Goal: Task Accomplishment & Management: Manage account settings

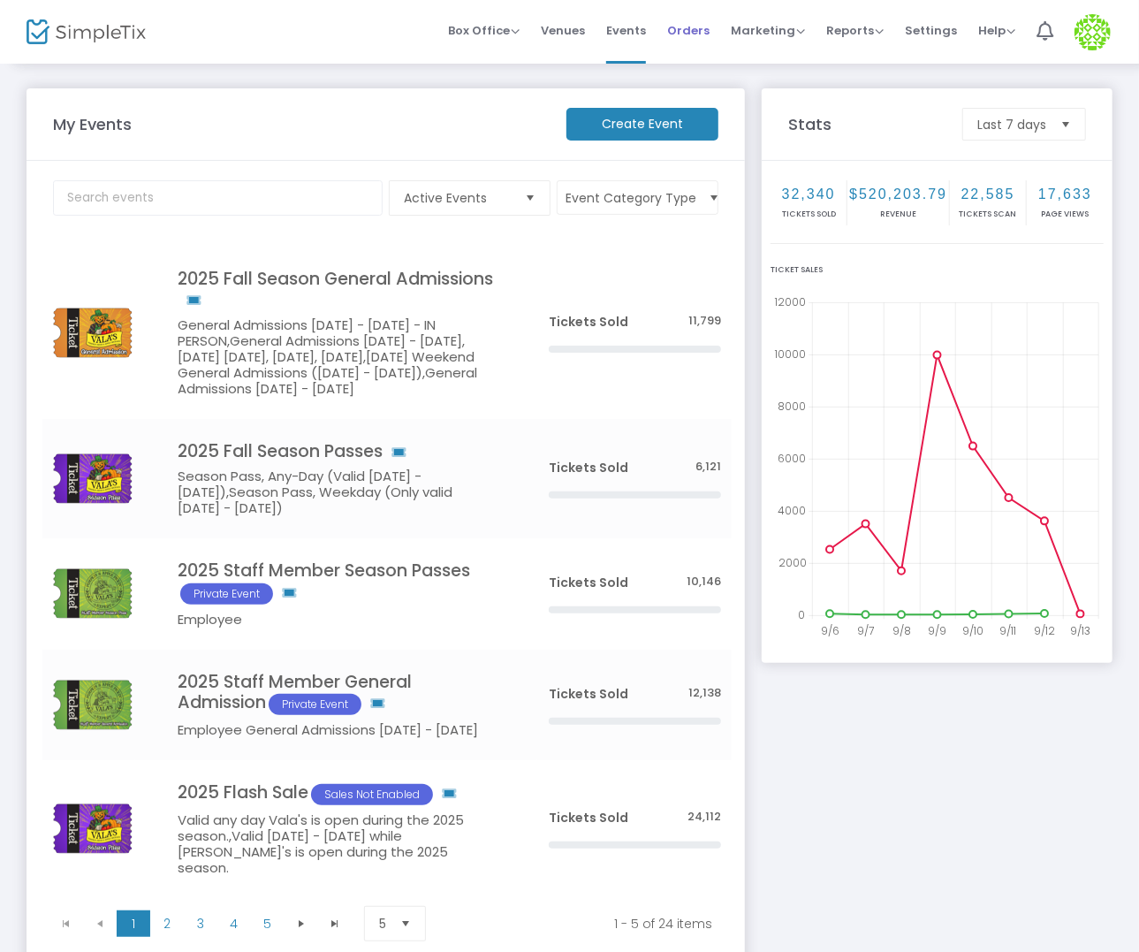
click at [703, 32] on span "Orders" at bounding box center [688, 30] width 42 height 45
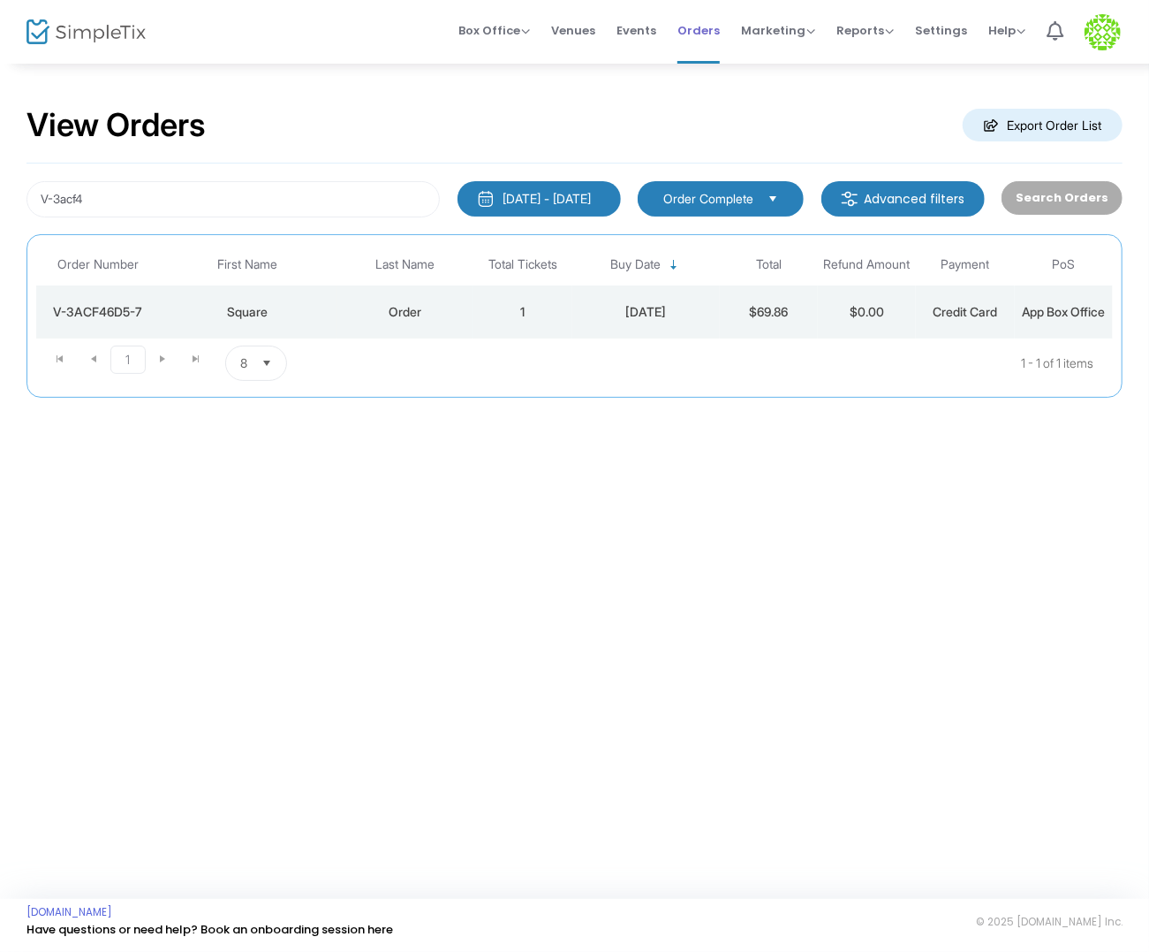
click at [694, 19] on span "Orders" at bounding box center [699, 30] width 42 height 45
click at [716, 33] on span "Orders" at bounding box center [699, 30] width 42 height 45
click at [213, 194] on input "V-3acf4" at bounding box center [233, 199] width 413 height 36
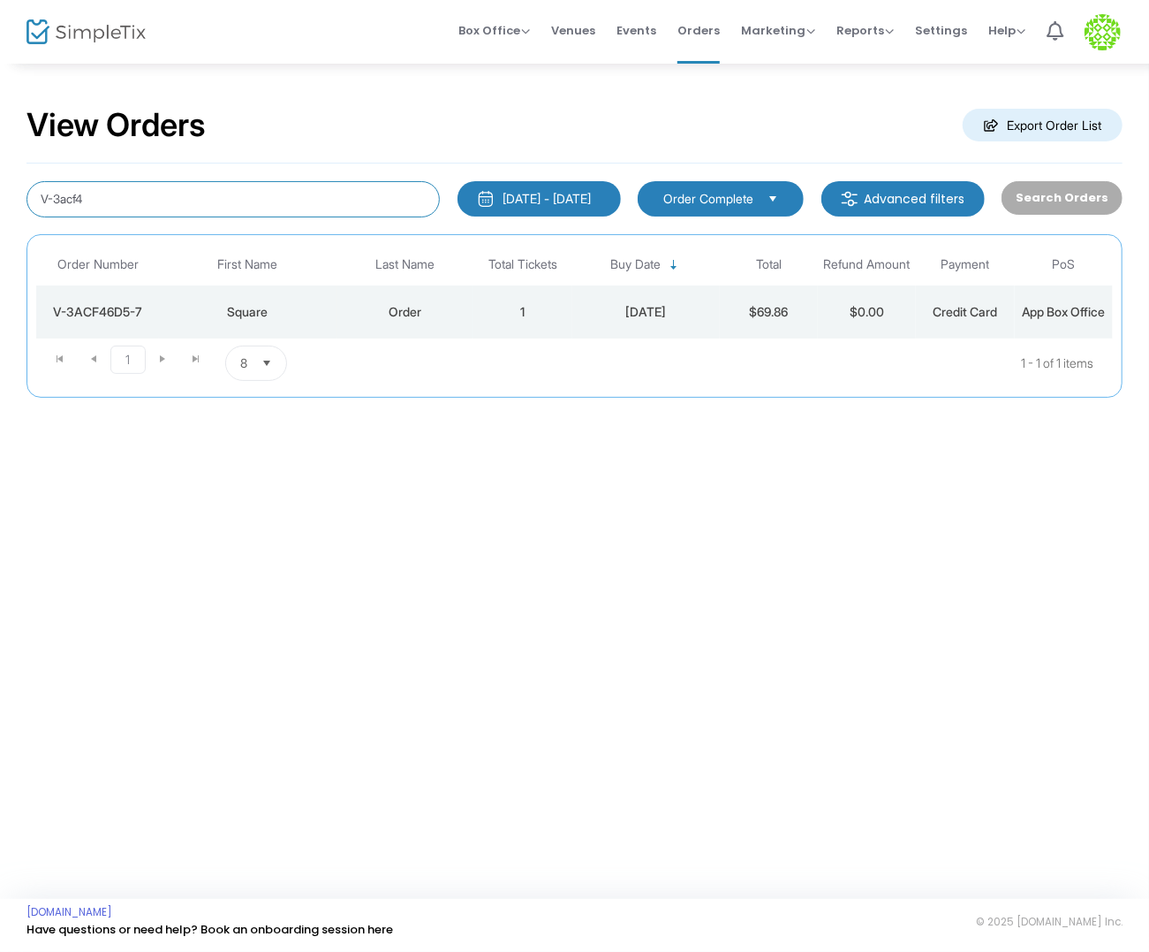
paste input "[EMAIL_ADDRESS][DOMAIN_NAME]"
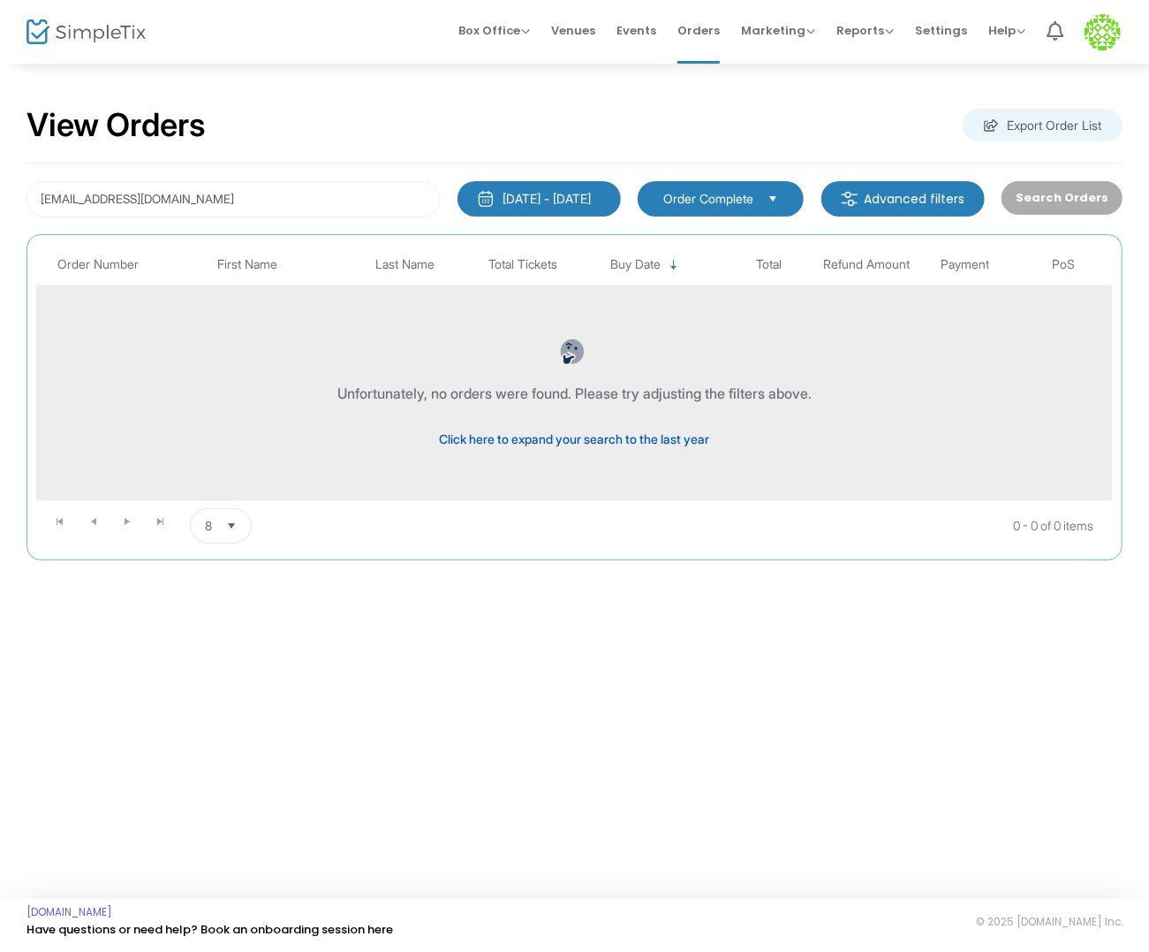
click at [595, 433] on span "Click here to expand your search to the last year" at bounding box center [575, 438] width 270 height 15
click at [595, 433] on body "Processing... please wait Box Office Sell Tickets Bookings Sell Season Pass Ven…" at bounding box center [574, 476] width 1149 height 952
click at [595, 433] on span "Click here to expand your search to all time" at bounding box center [575, 438] width 240 height 15
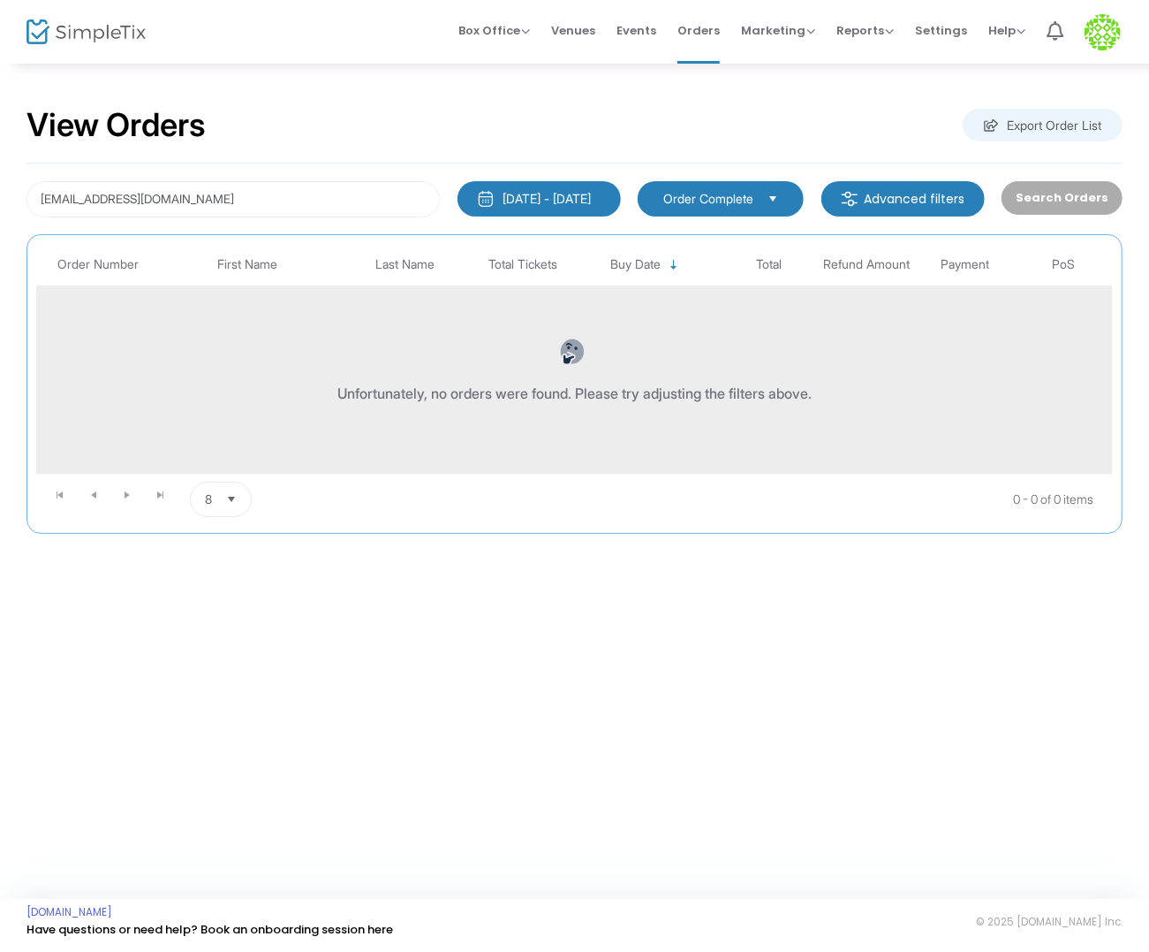
click at [803, 193] on kendo-dropdownlist "Order Complete" at bounding box center [721, 198] width 166 height 35
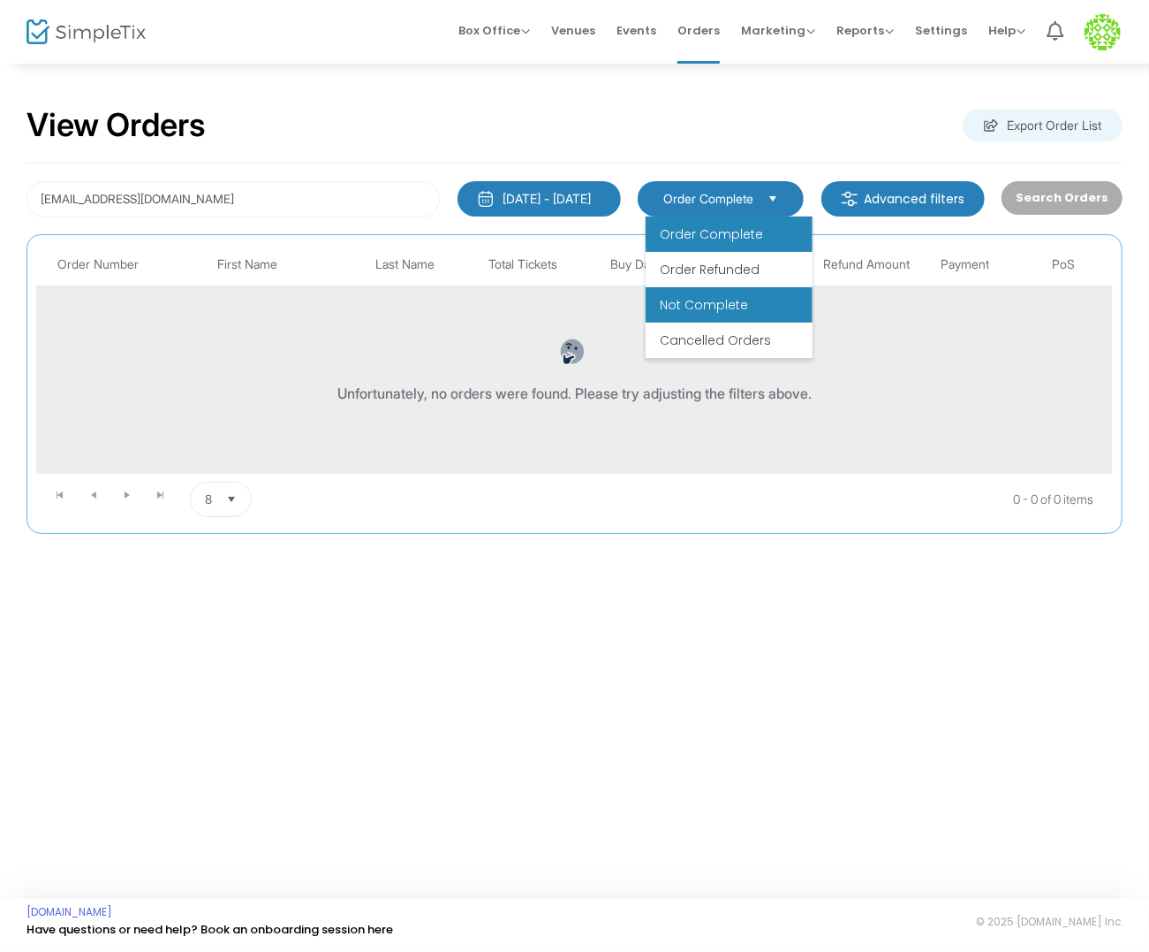
click at [728, 301] on span "Not Complete" at bounding box center [704, 305] width 88 height 18
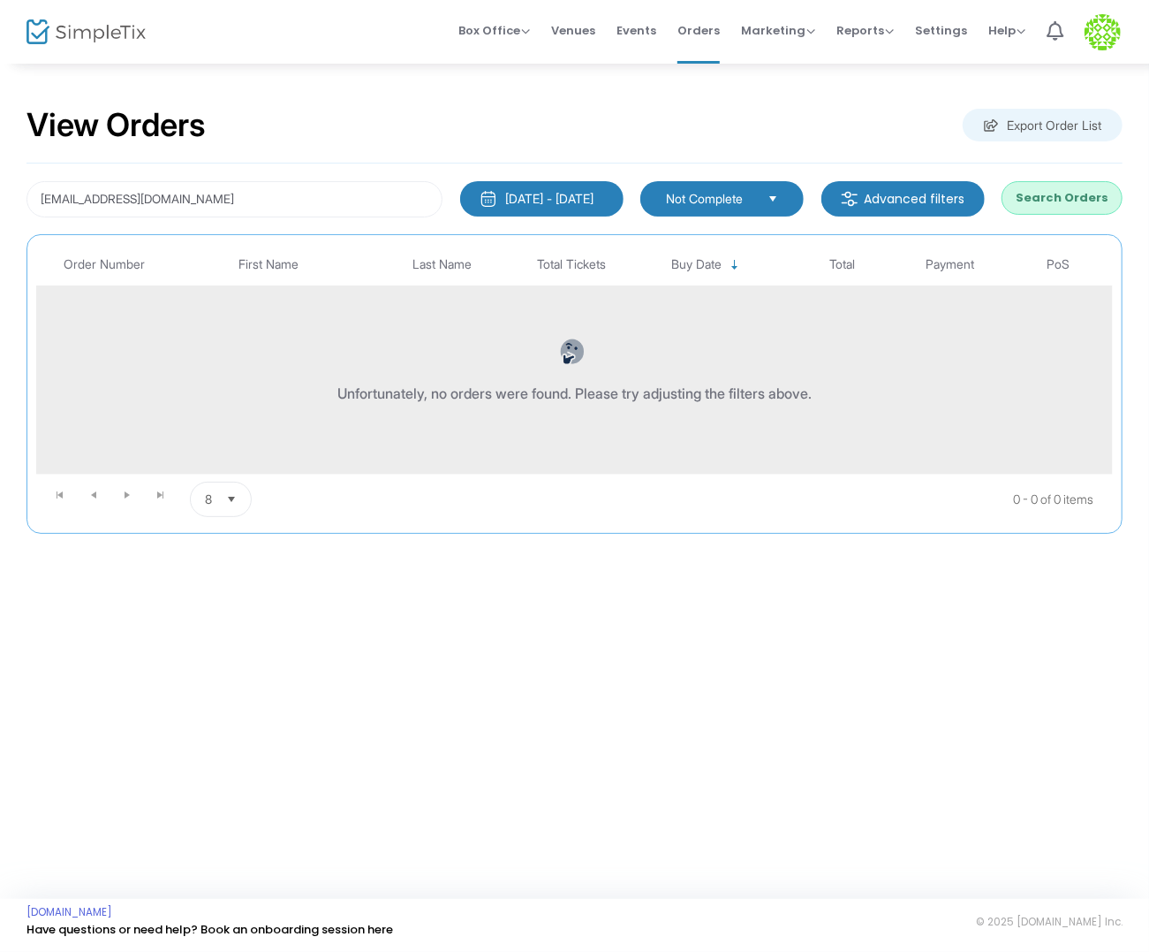
click at [585, 195] on div "[DATE] - [DATE]" at bounding box center [550, 199] width 88 height 18
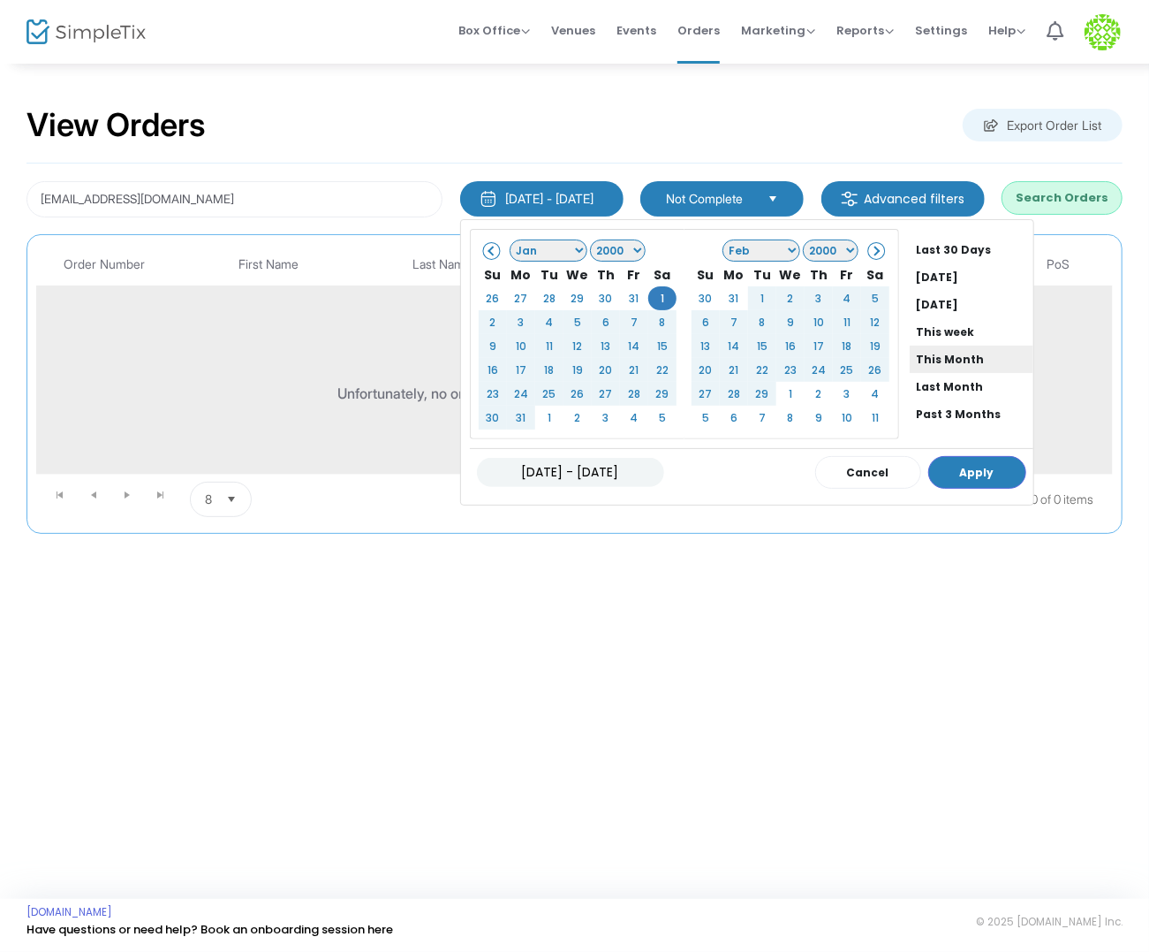
click at [975, 367] on li "This Month" at bounding box center [972, 358] width 124 height 27
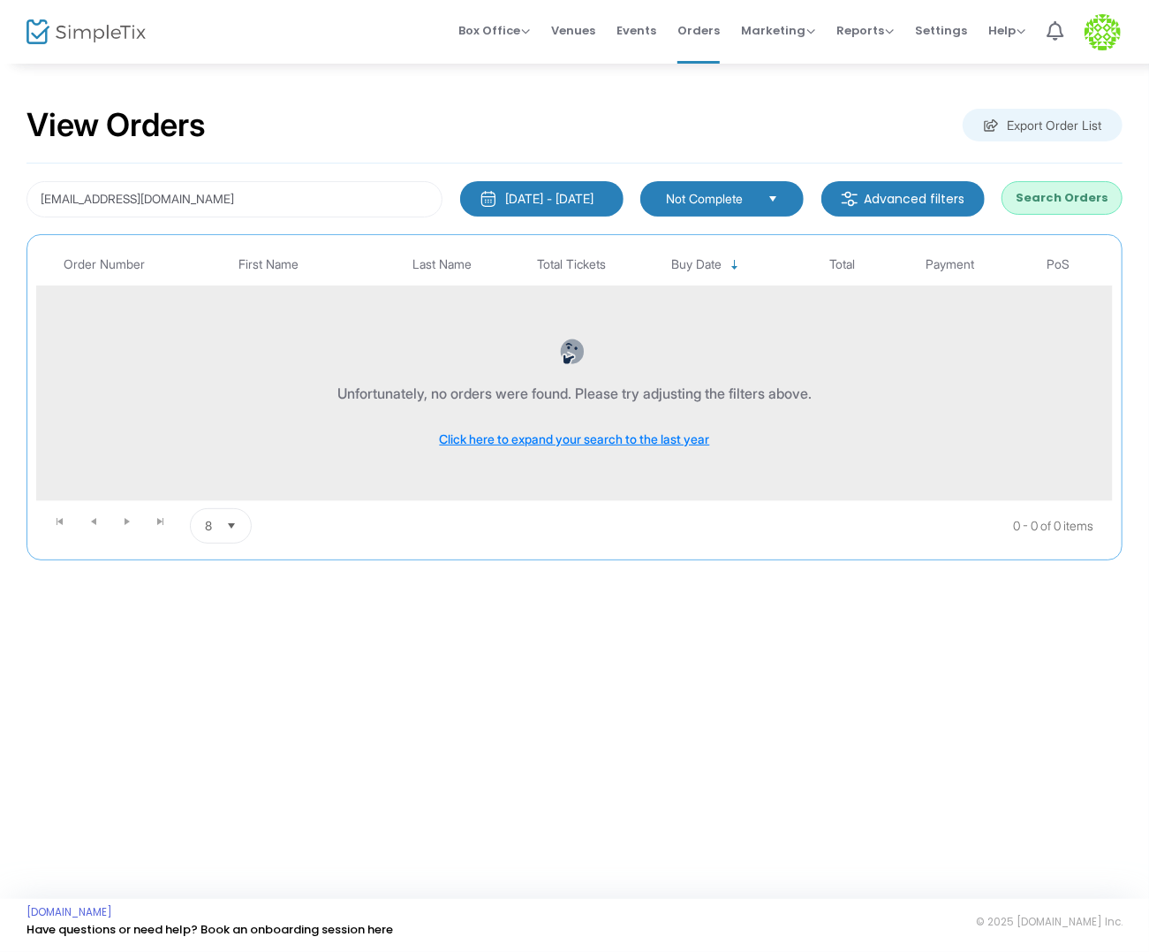
click at [1054, 181] on button "Search Orders" at bounding box center [1062, 198] width 121 height 34
click at [690, 208] on kendo-dropdownlist "Not Complete" at bounding box center [722, 198] width 163 height 35
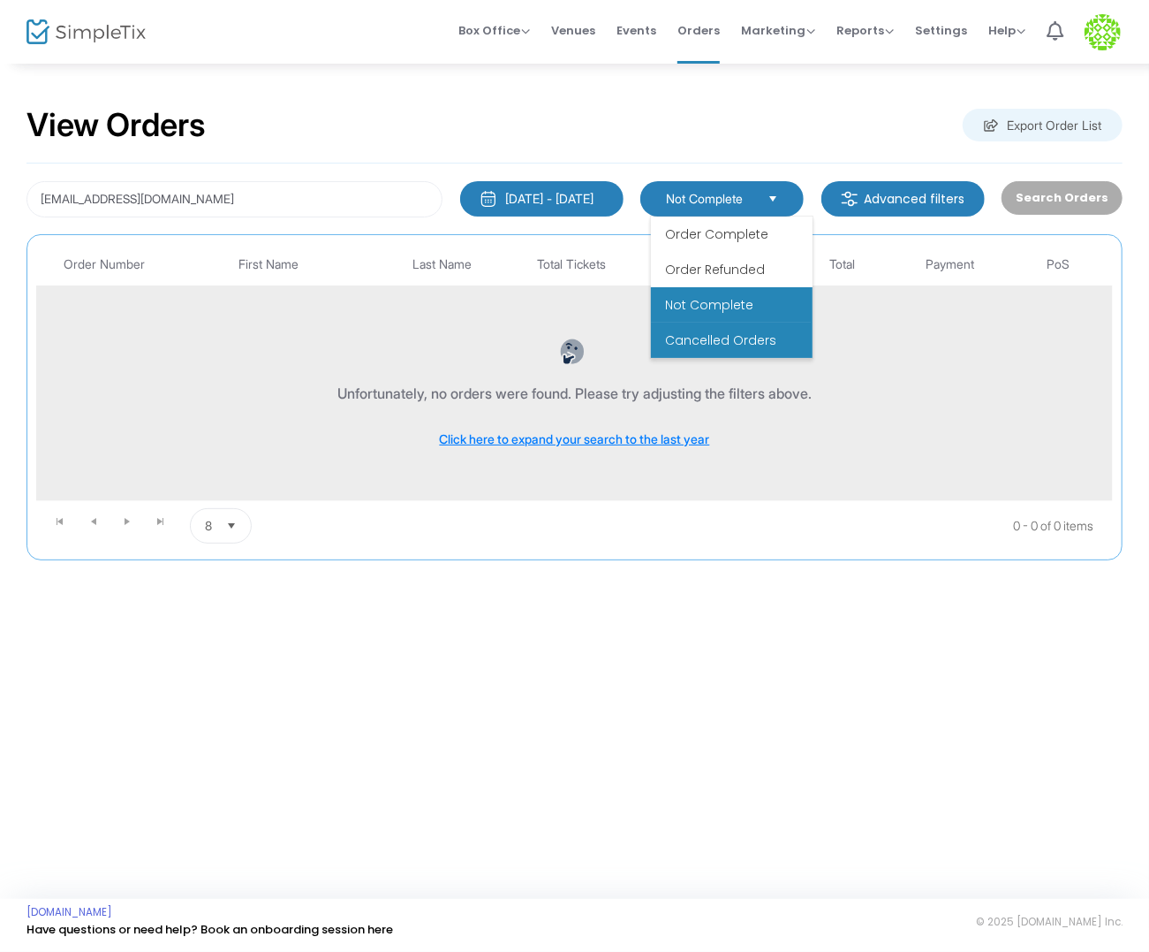
click at [742, 337] on span "Cancelled Orders" at bounding box center [720, 340] width 111 height 18
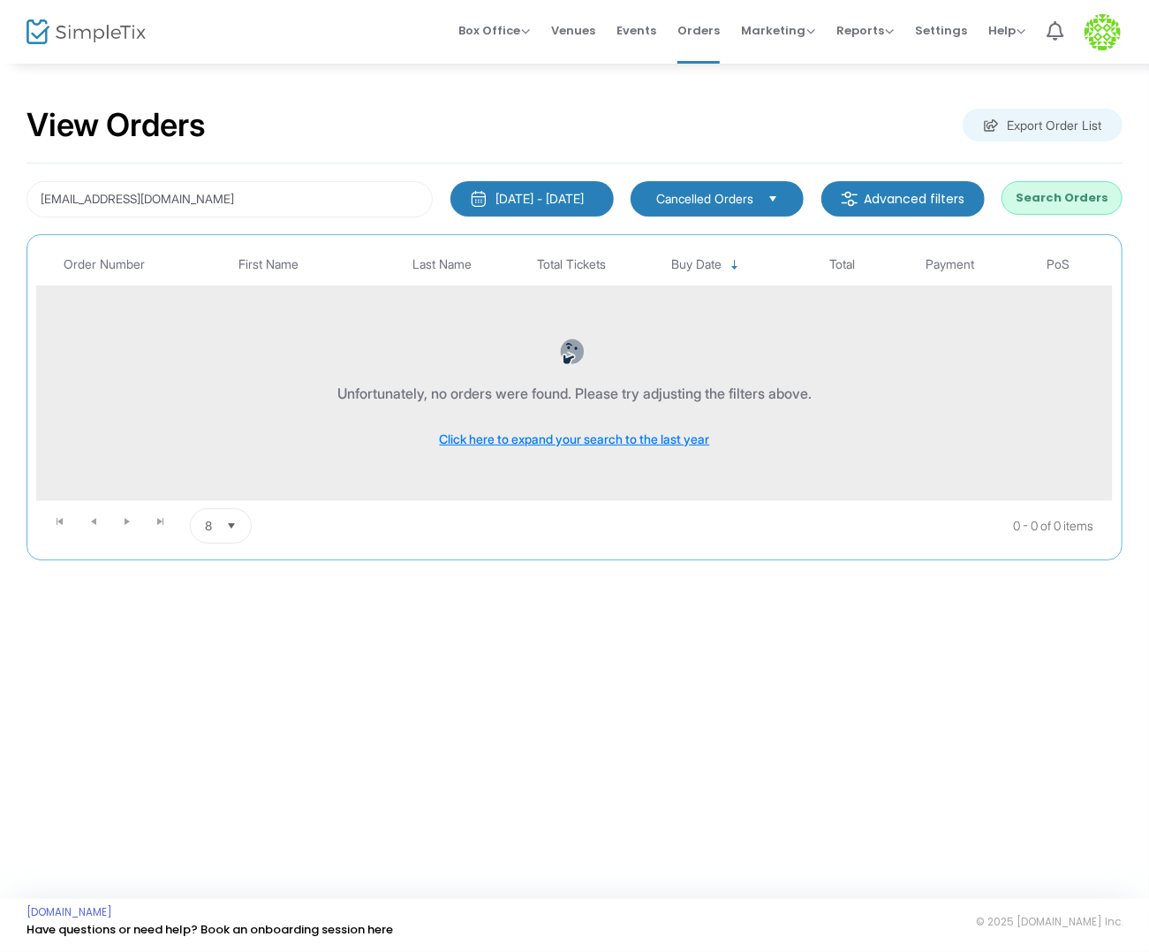
click at [1069, 208] on button "Search Orders" at bounding box center [1062, 198] width 121 height 34
click at [747, 190] on span "Cancelled Orders" at bounding box center [704, 199] width 97 height 18
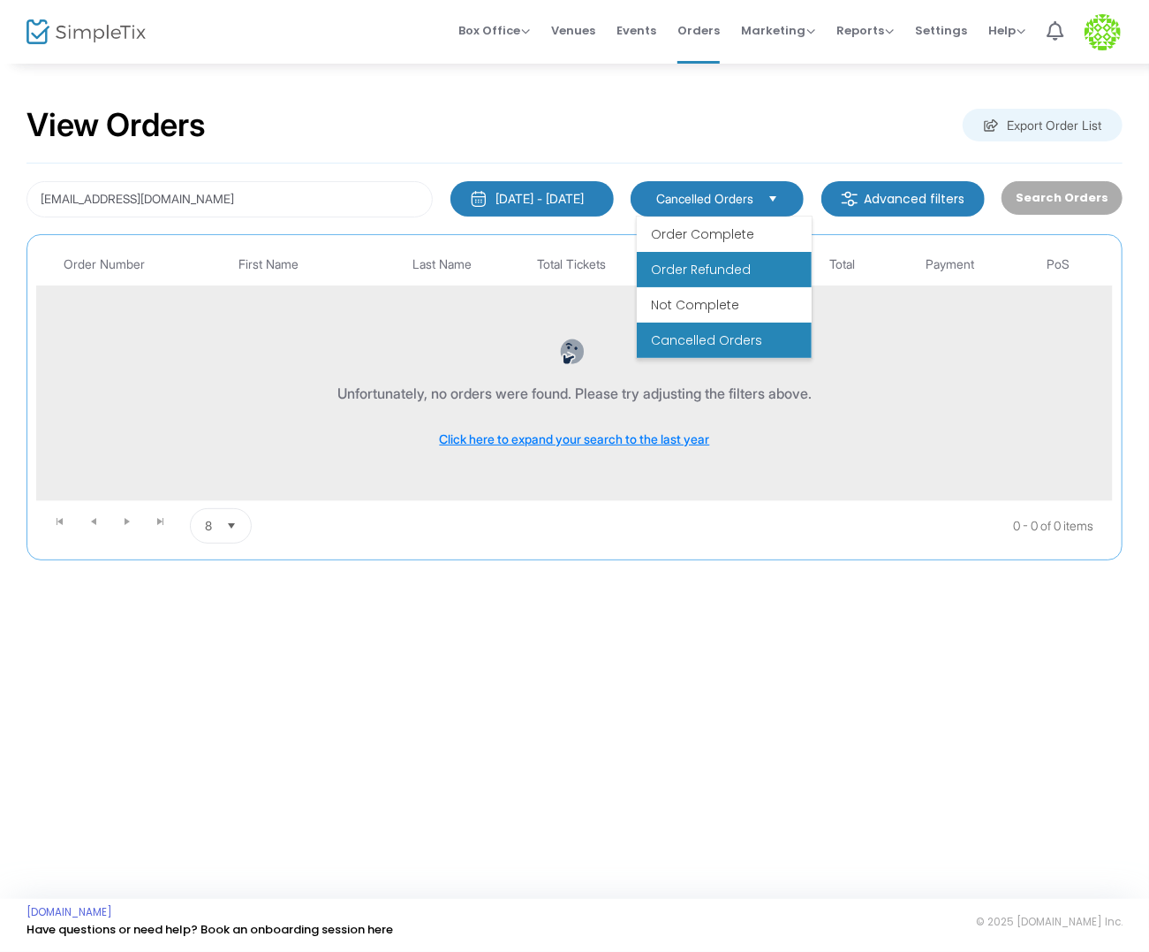
click at [742, 269] on span "Order Refunded" at bounding box center [701, 270] width 100 height 18
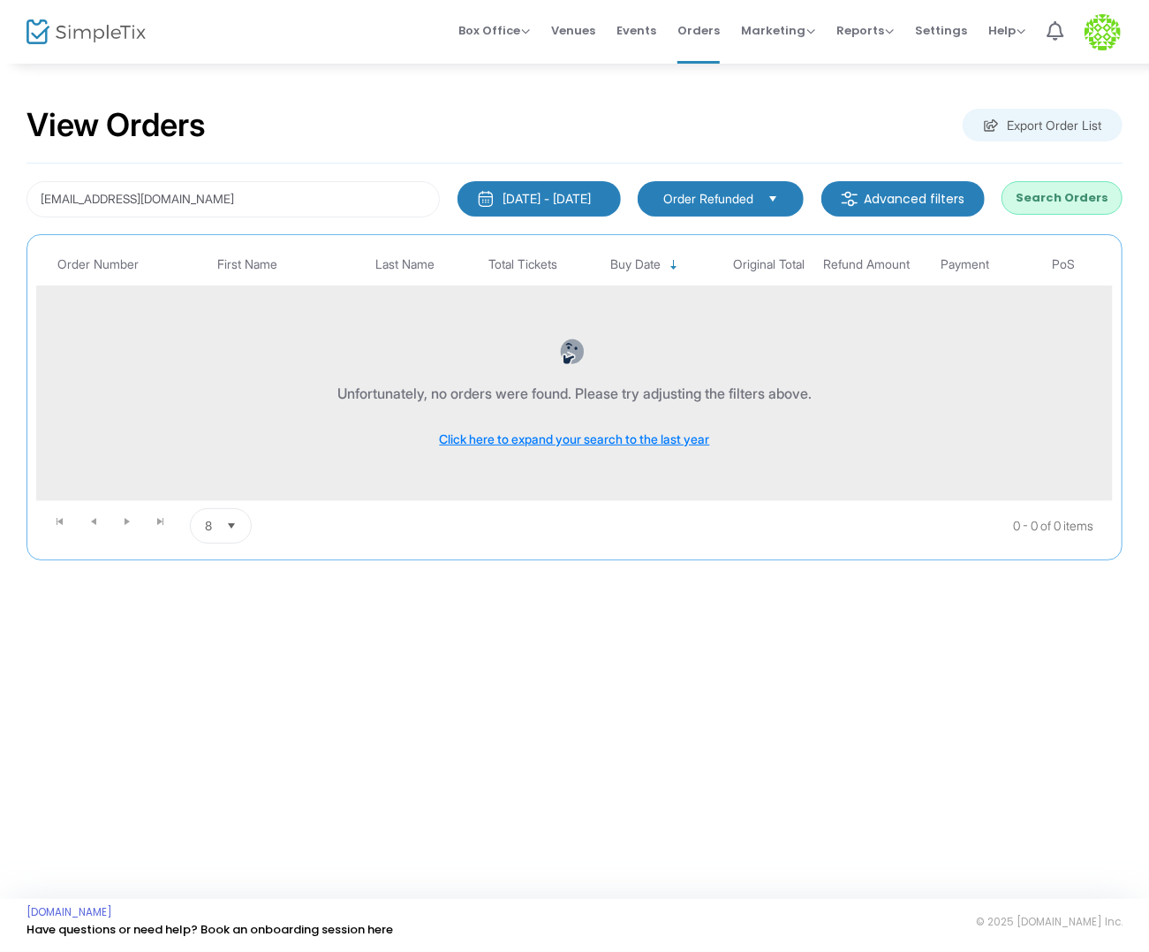
click at [1056, 213] on button "Search Orders" at bounding box center [1062, 198] width 121 height 34
click at [322, 188] on input "[EMAIL_ADDRESS][DOMAIN_NAME]" at bounding box center [233, 199] width 413 height 36
click at [322, 196] on input "[EMAIL_ADDRESS][DOMAIN_NAME]" at bounding box center [233, 199] width 413 height 36
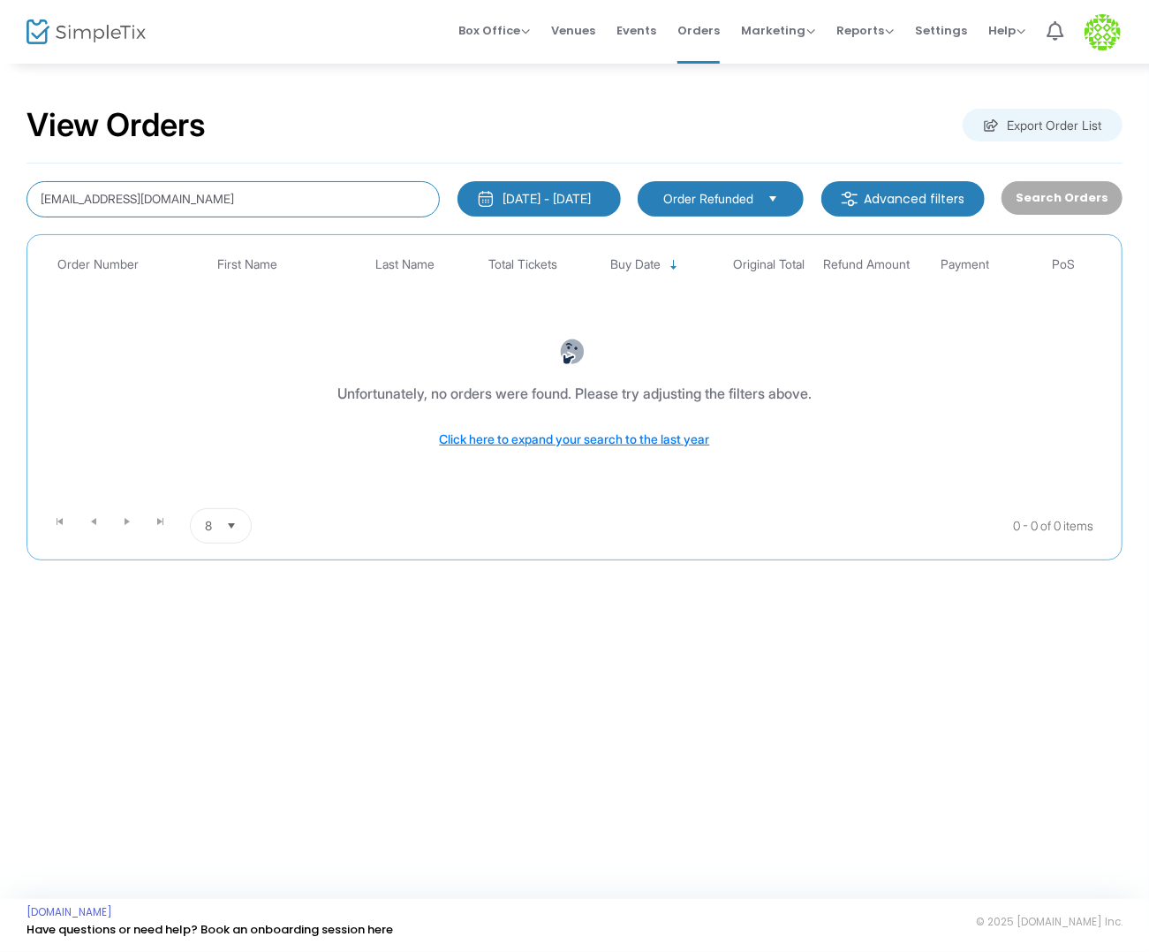
click at [163, 199] on input "[EMAIL_ADDRESS][DOMAIN_NAME]" at bounding box center [233, 199] width 413 height 36
paste input "sydjones1989"
click at [173, 206] on input "[EMAIL_ADDRESS][DOMAIN_NAME]" at bounding box center [233, 199] width 413 height 36
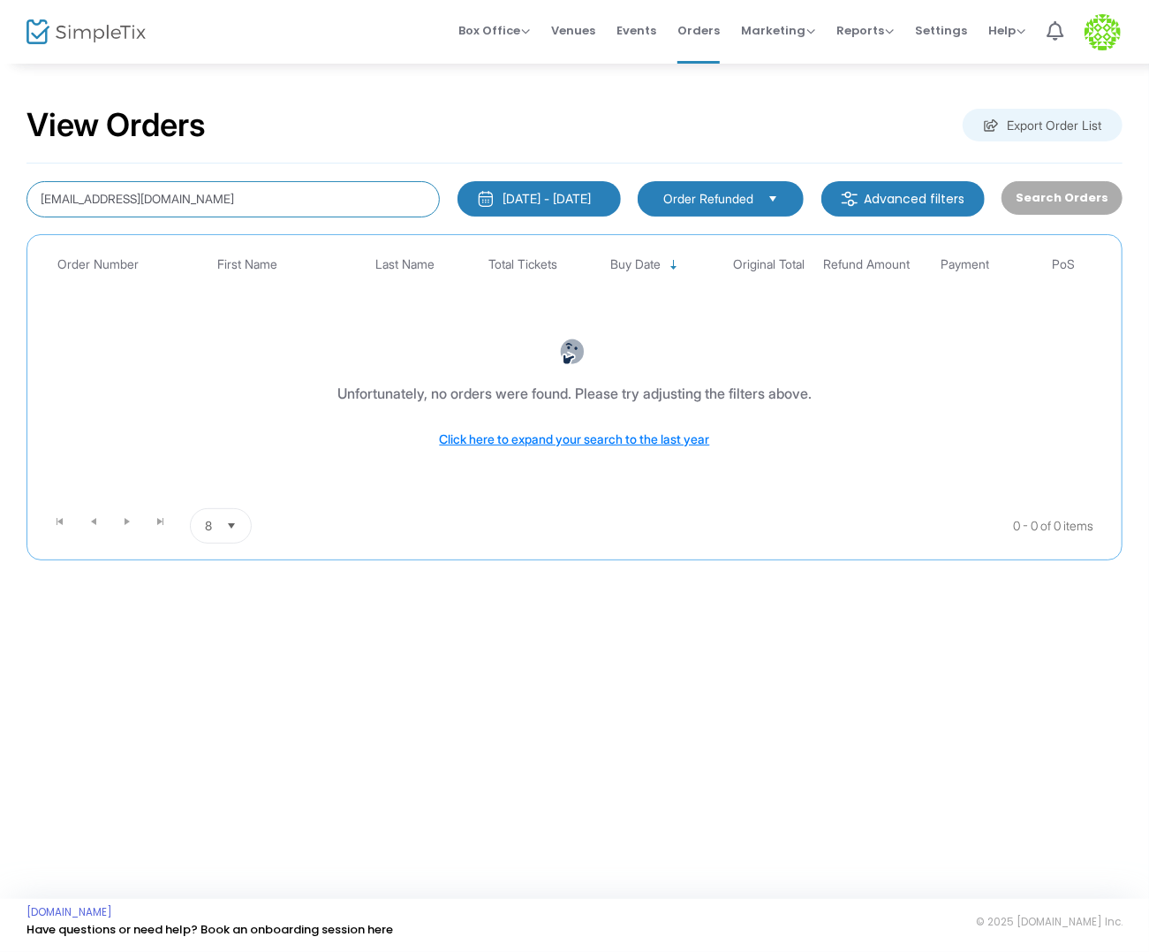
click at [173, 206] on input "[EMAIL_ADDRESS][DOMAIN_NAME]" at bounding box center [233, 199] width 413 height 36
paste input "w84thelord"
paste input "[PERSON_NAME].lopez828@hot"
type input "[PERSON_NAME][EMAIL_ADDRESS][DOMAIN_NAME]"
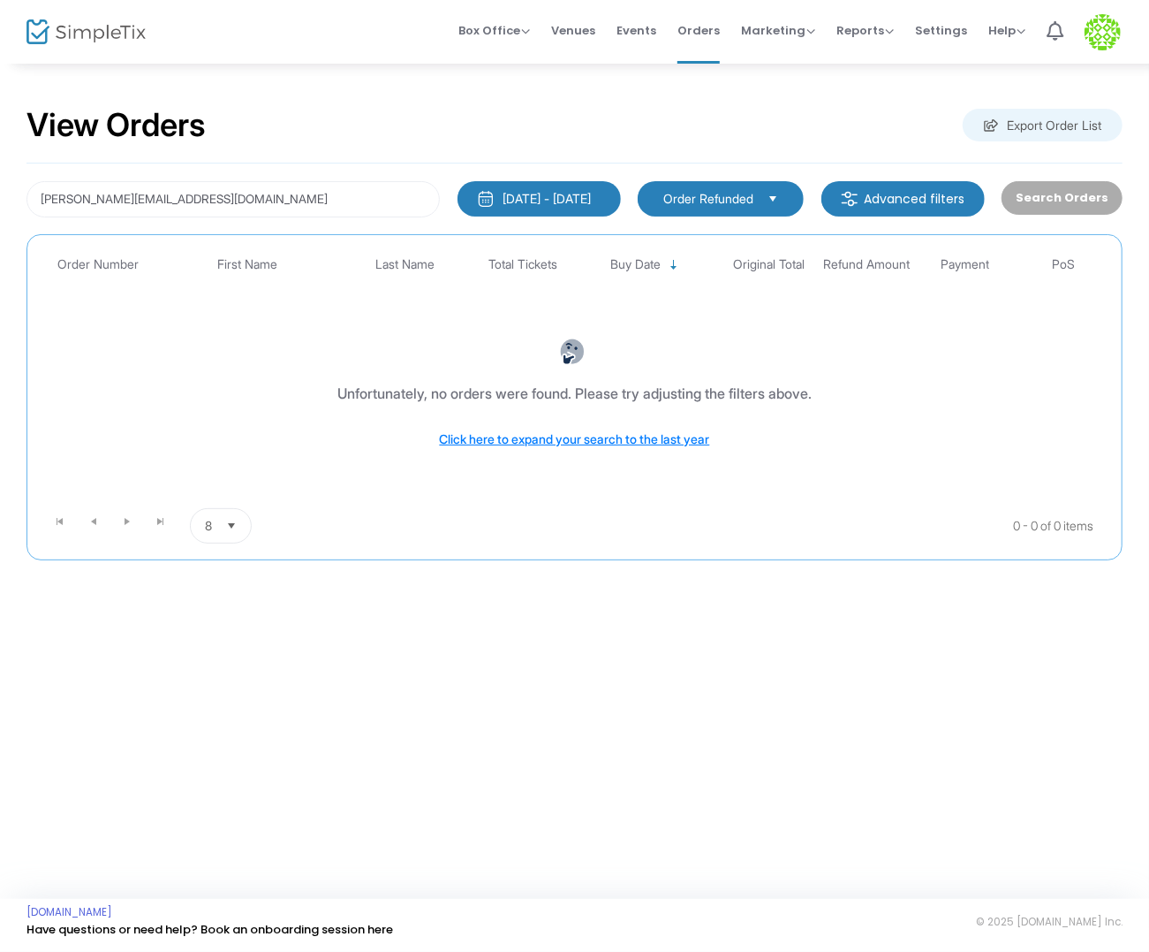
click at [701, 186] on kendo-dropdownlist "Order Refunded" at bounding box center [721, 198] width 166 height 35
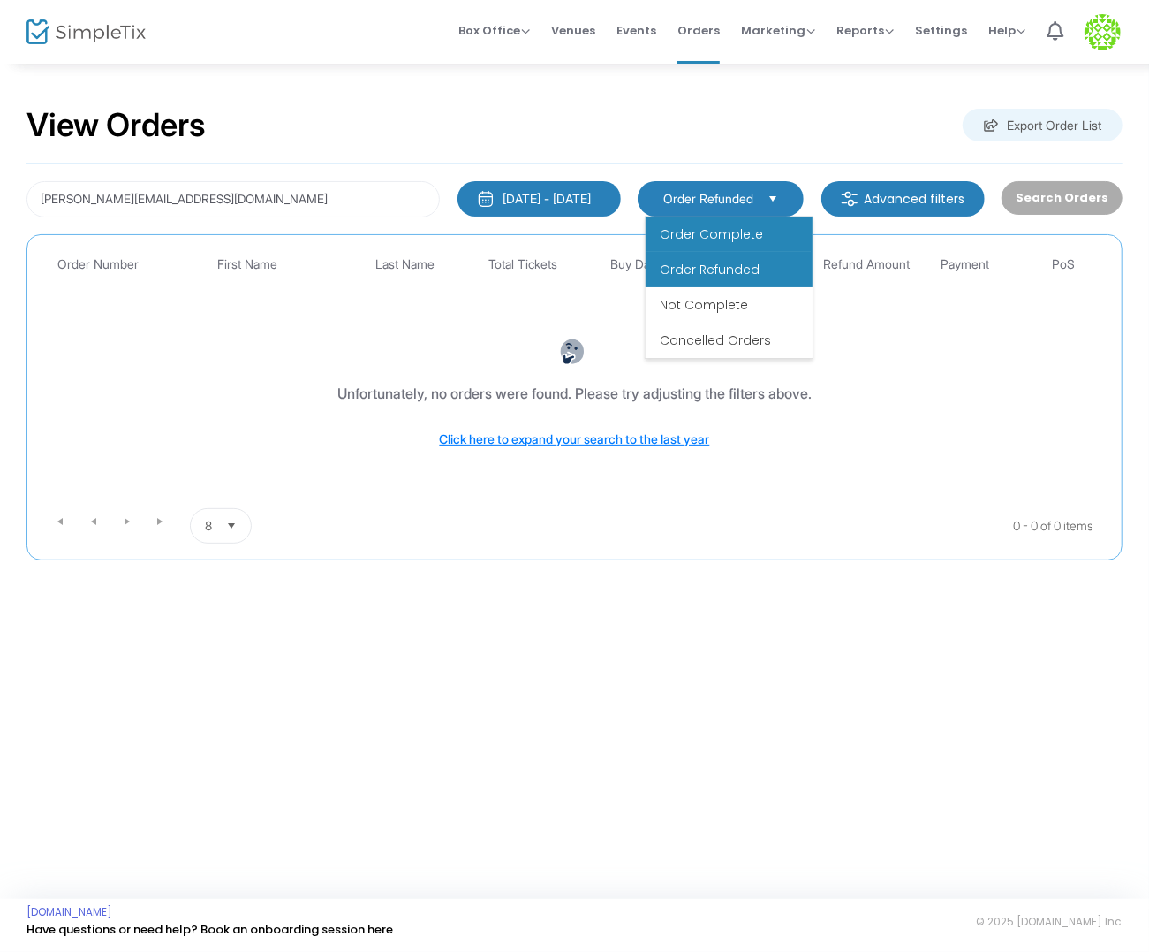
click at [724, 239] on span "Order Complete" at bounding box center [711, 234] width 103 height 18
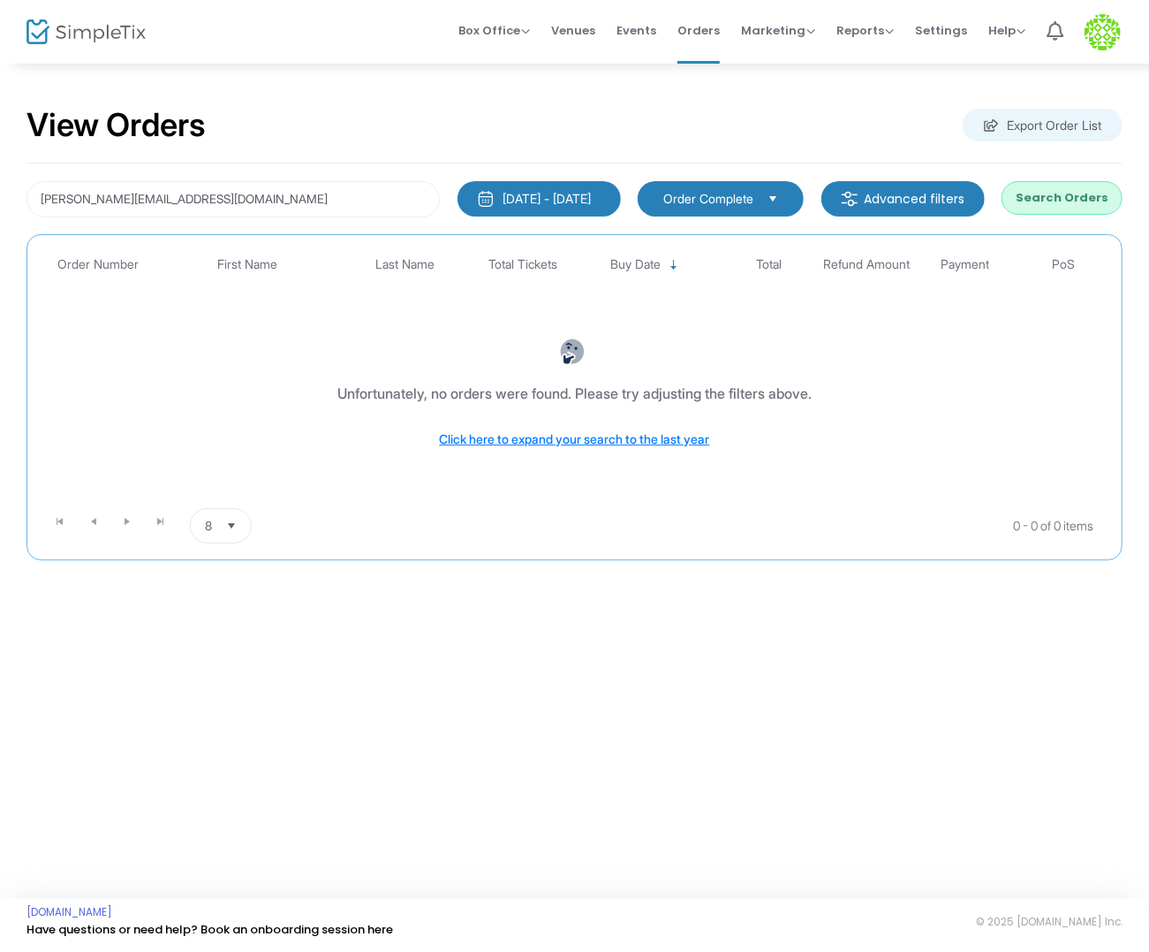
click at [1037, 181] on button "Search Orders" at bounding box center [1062, 198] width 121 height 34
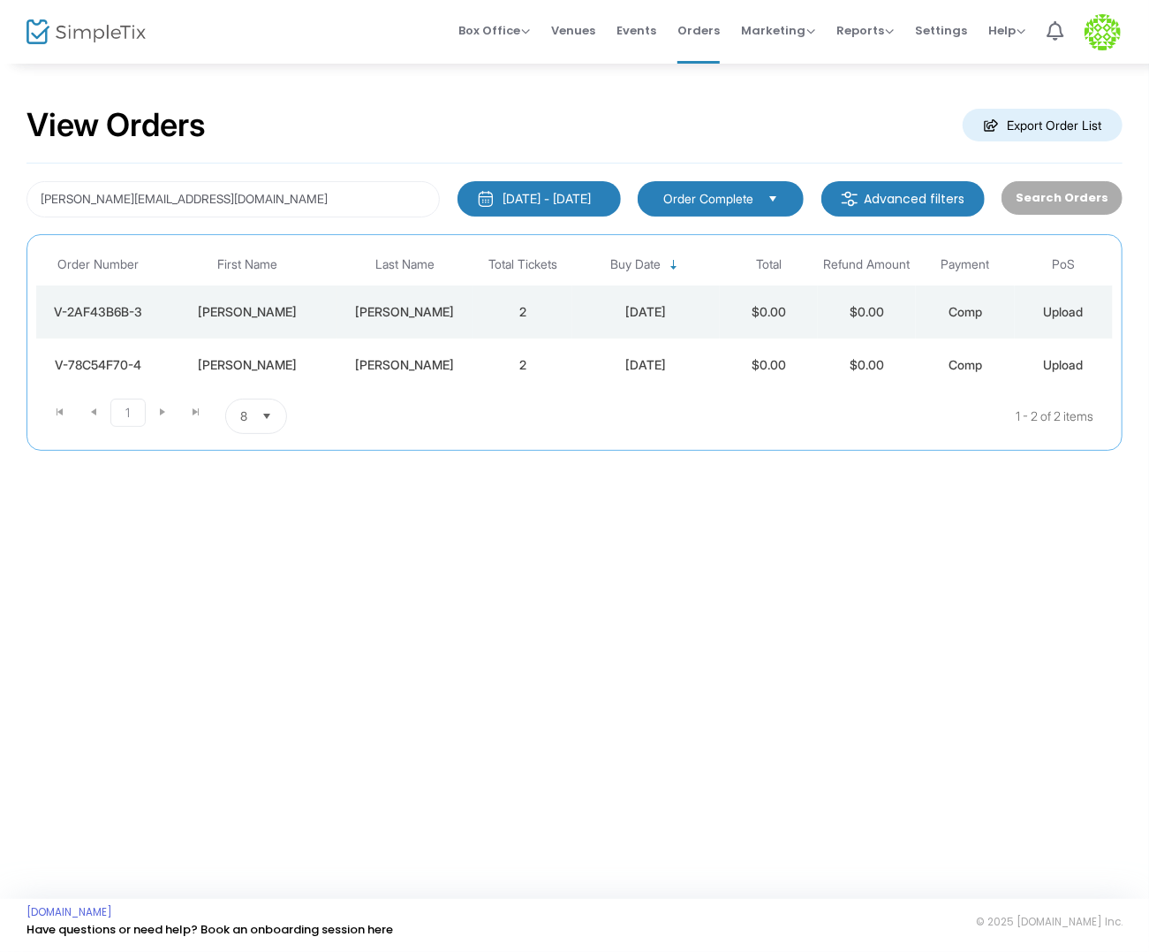
click at [655, 369] on div "[DATE]" at bounding box center [646, 365] width 139 height 18
click at [128, 199] on input "[PERSON_NAME][EMAIL_ADDRESS][DOMAIN_NAME]" at bounding box center [233, 199] width 413 height 36
paste input "adryden7@g"
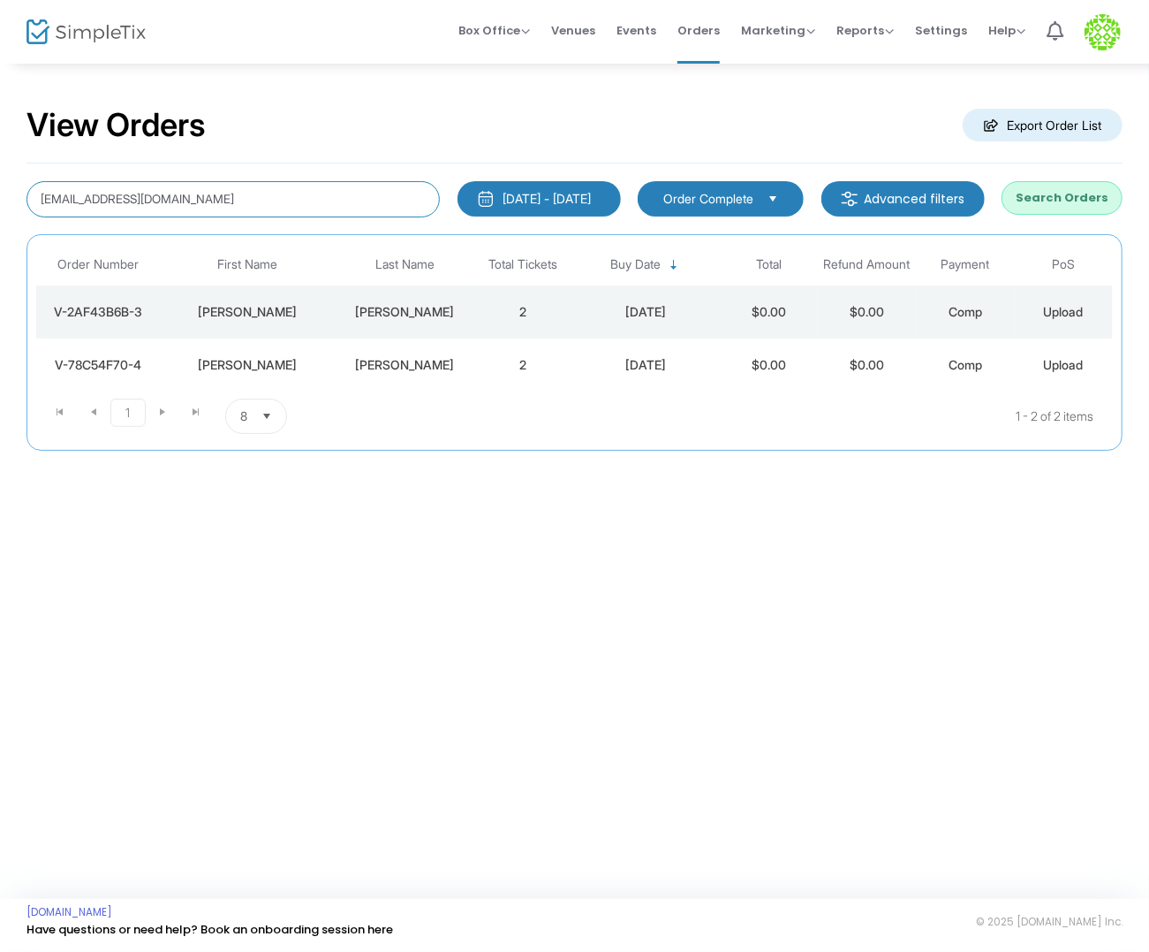
type input "[EMAIL_ADDRESS][DOMAIN_NAME]"
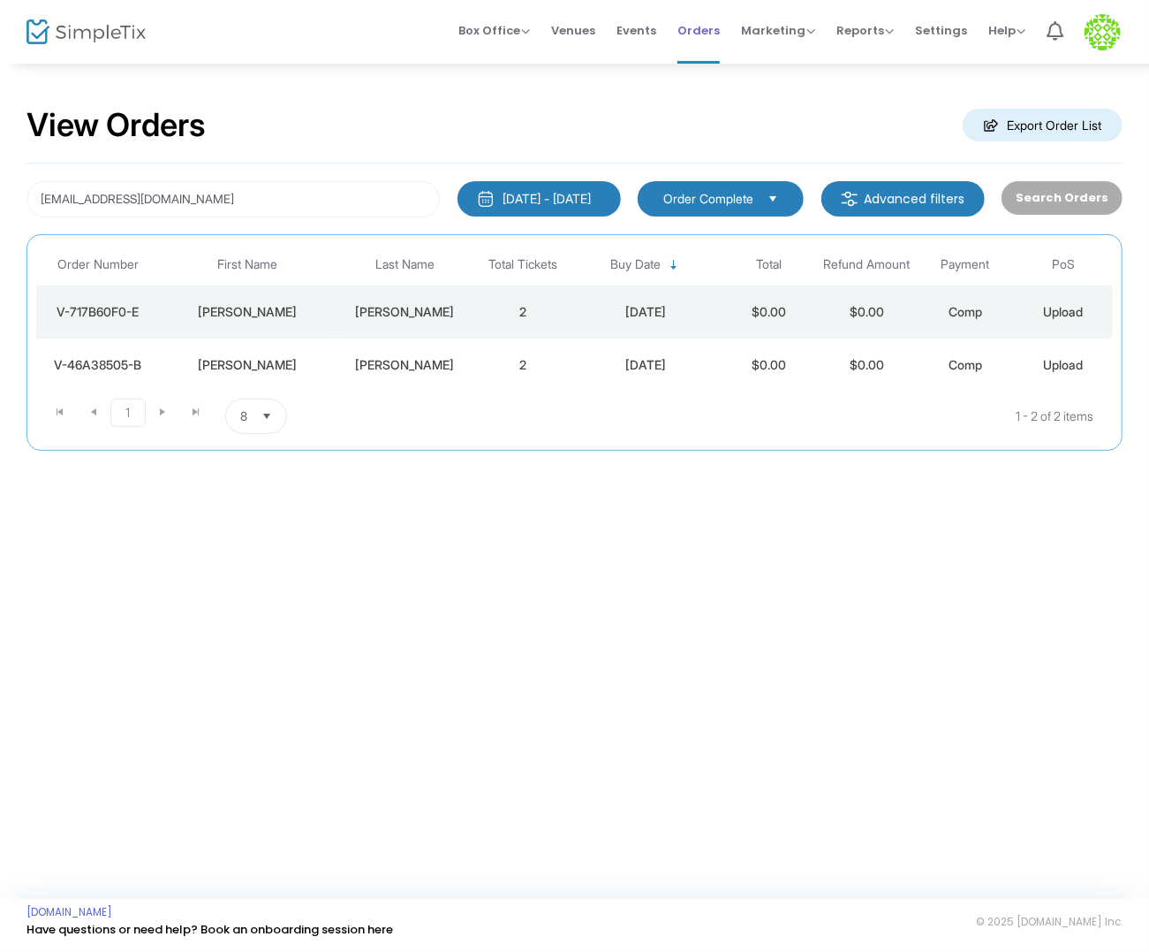
click at [701, 35] on span "Orders" at bounding box center [699, 30] width 42 height 45
click at [647, 41] on span "Events" at bounding box center [637, 30] width 40 height 45
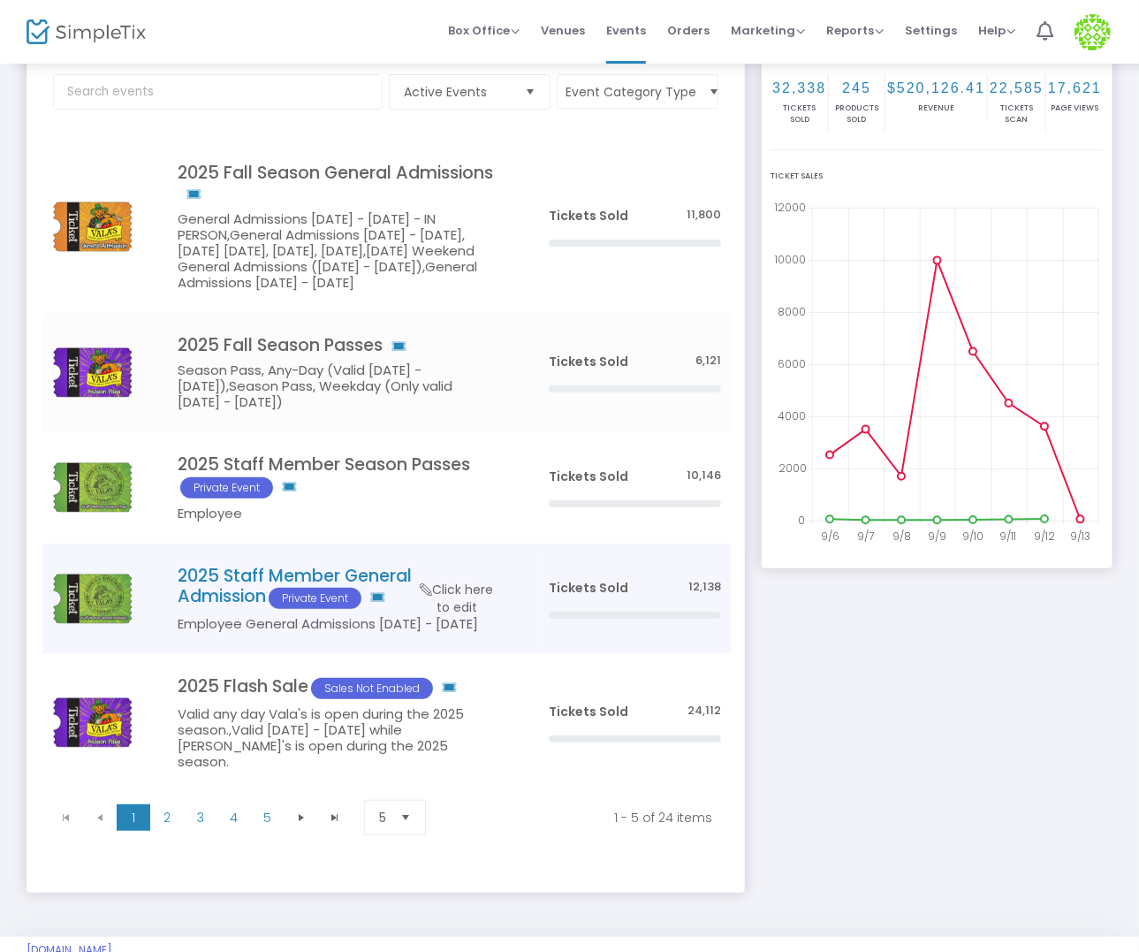
scroll to position [161, 0]
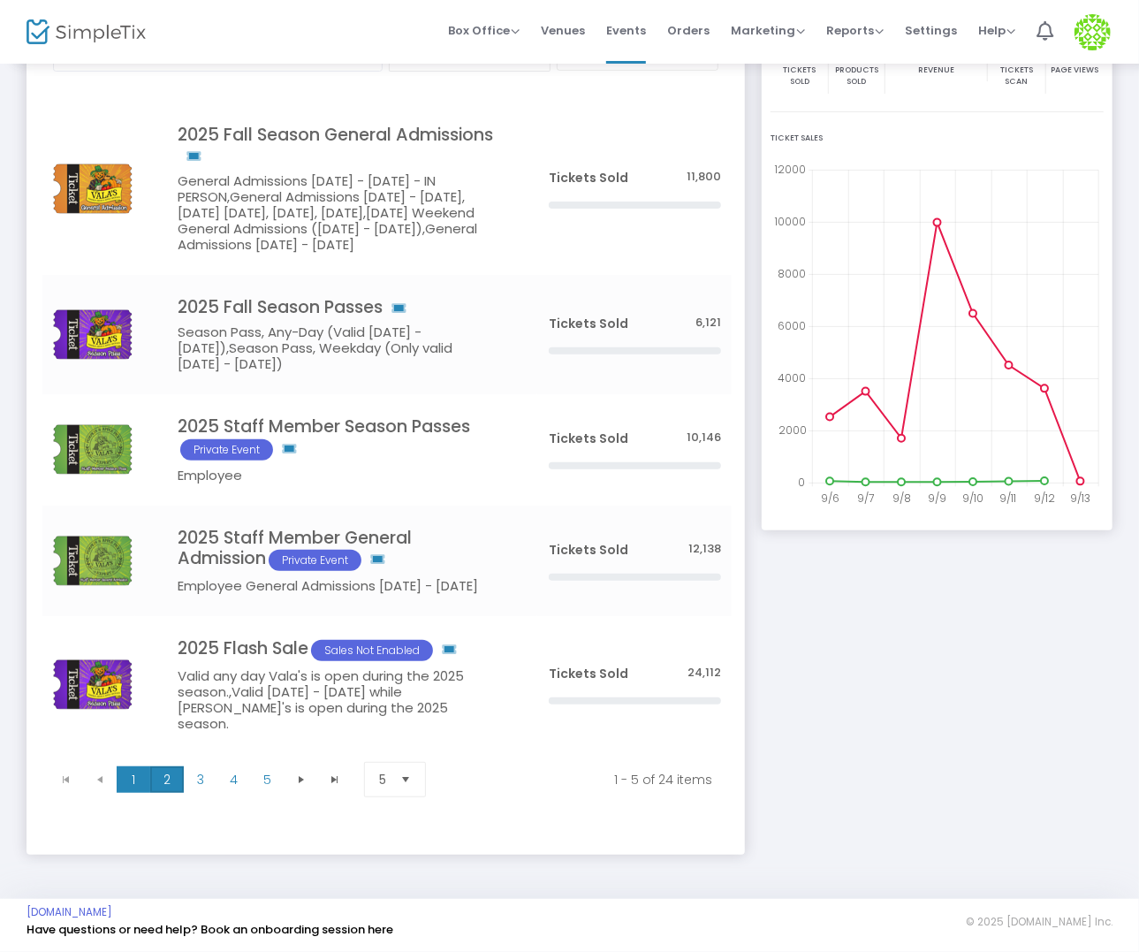
click at [155, 778] on span "2" at bounding box center [167, 779] width 34 height 27
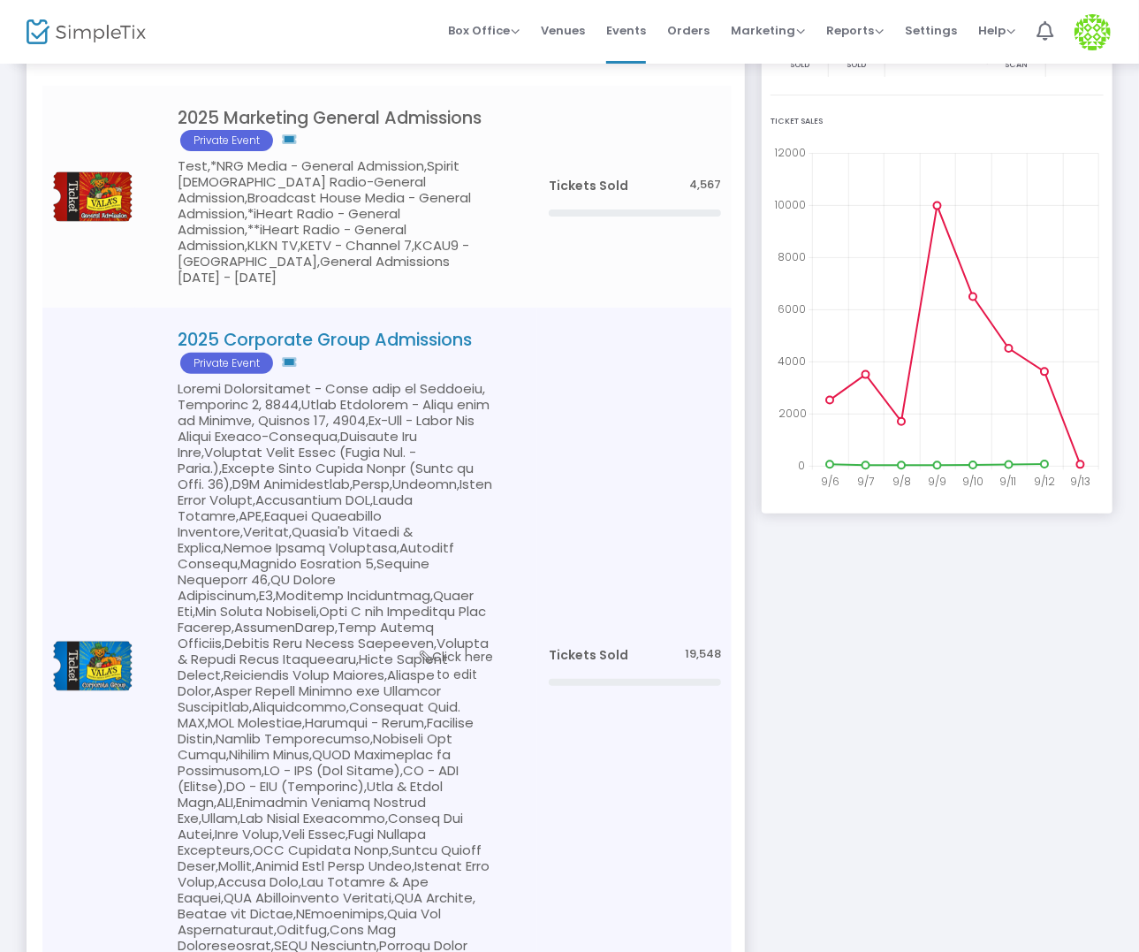
scroll to position [187, 0]
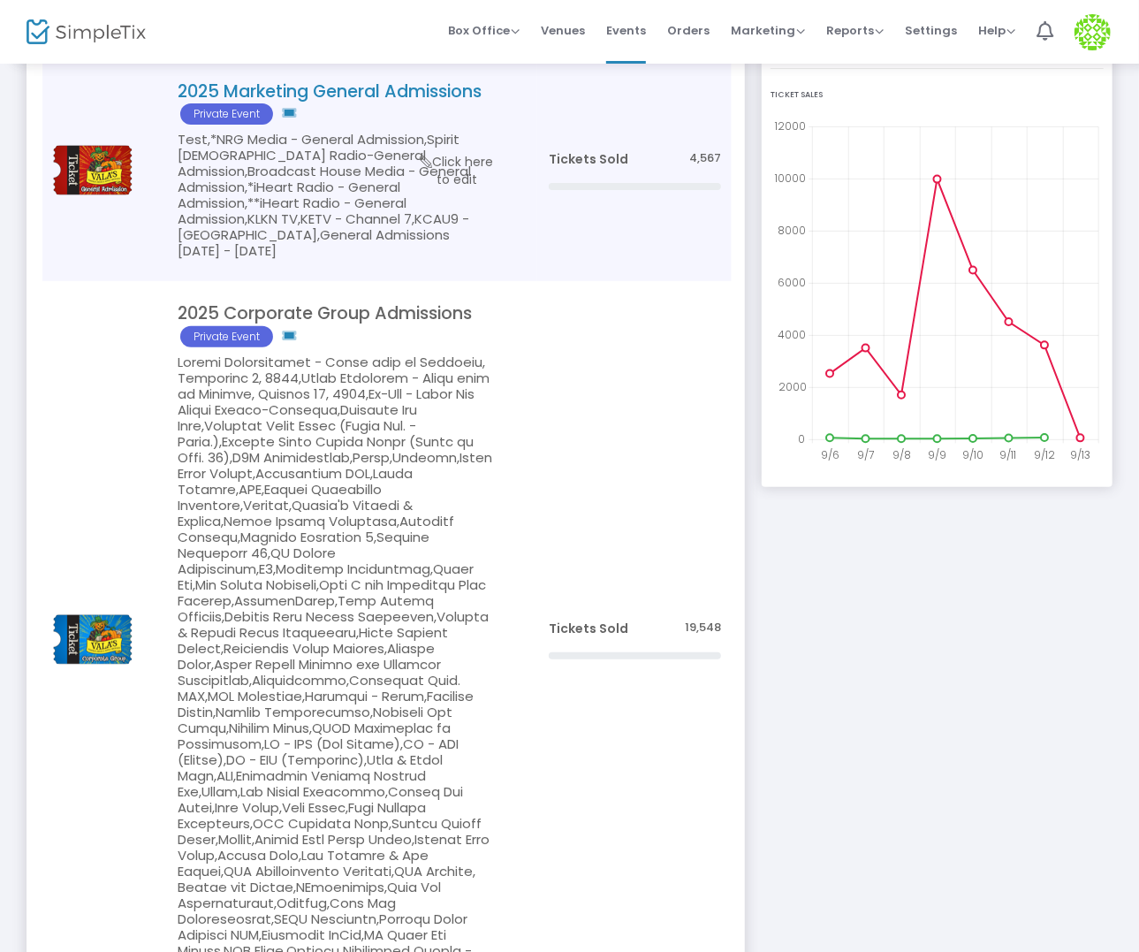
click at [319, 102] on h4 "2025 Marketing General Admissions Private Event" at bounding box center [337, 102] width 318 height 43
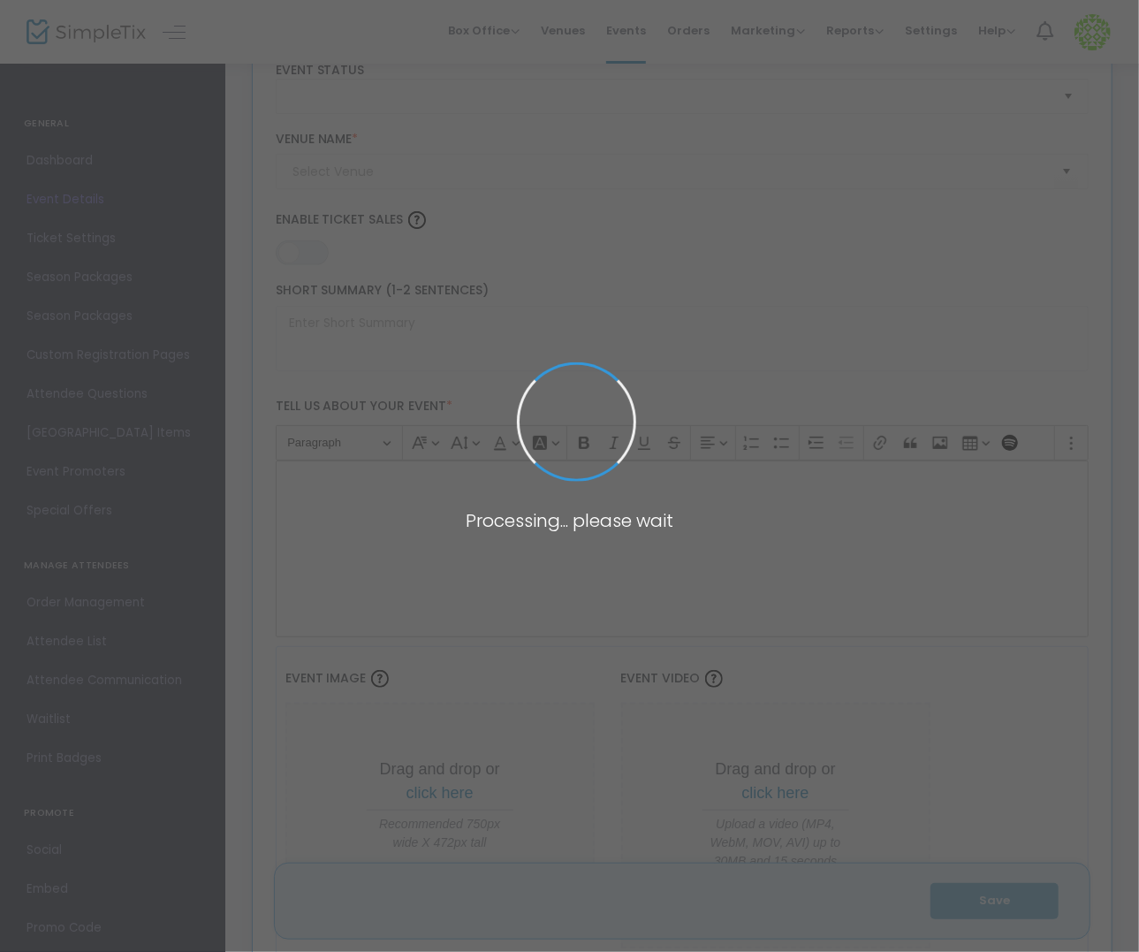
type input "2025 Marketing General Admissions"
type textarea "Ages [DEMOGRAPHIC_DATA] & under are free. Open daily [DATE]–[DATE]. Hours: Sun–…"
type input "7.500 %"
type input "Buy Tickets"
type input "Valas Pumpkin Patch & Apple Orchard (valas)"
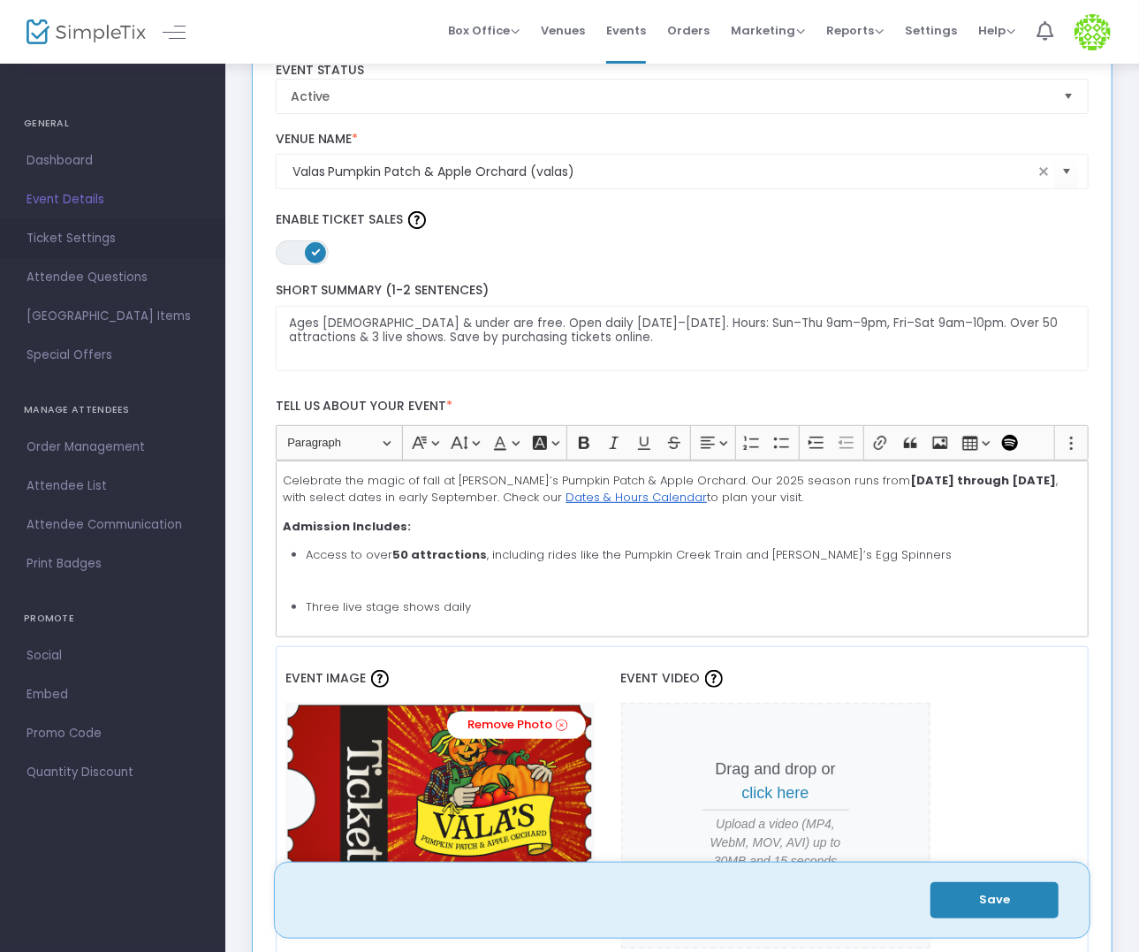
click at [36, 229] on span "Ticket Settings" at bounding box center [113, 238] width 172 height 23
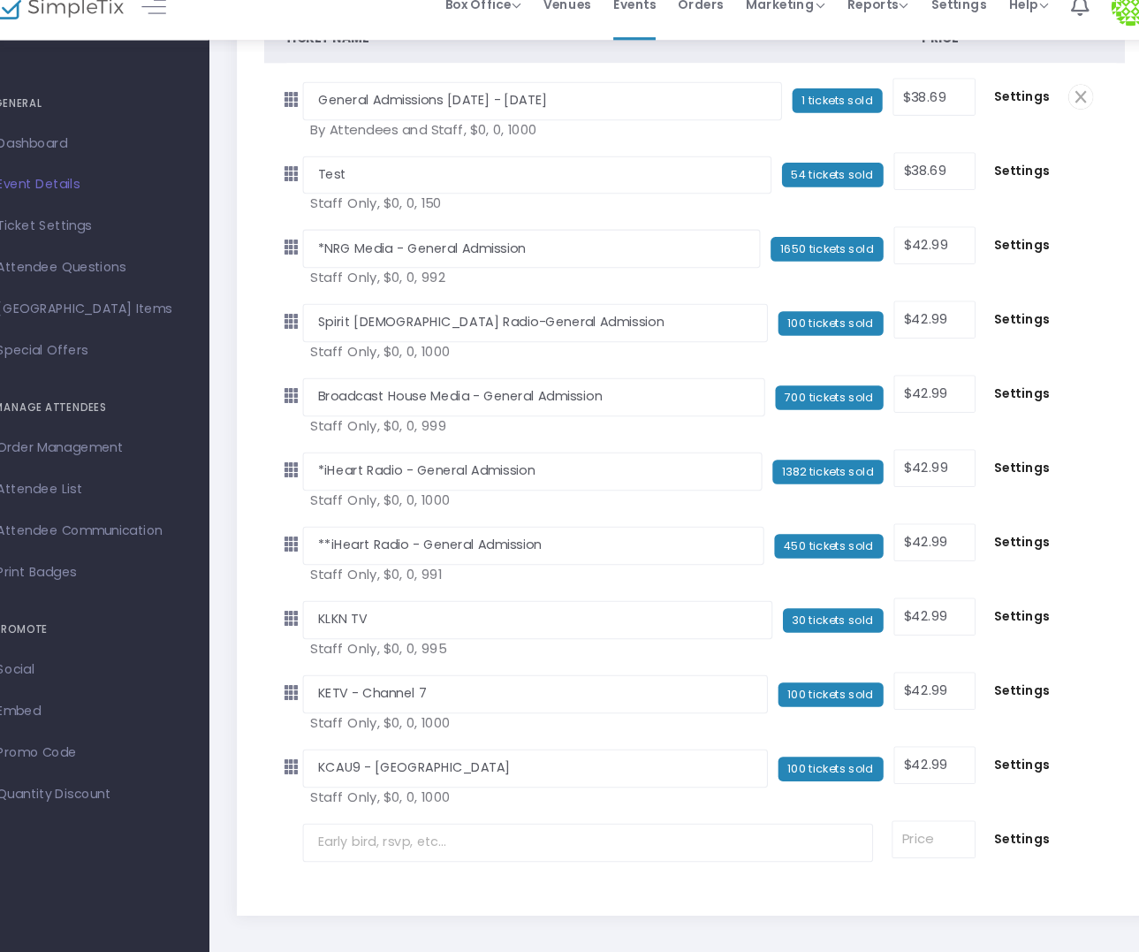
scroll to position [185, 0]
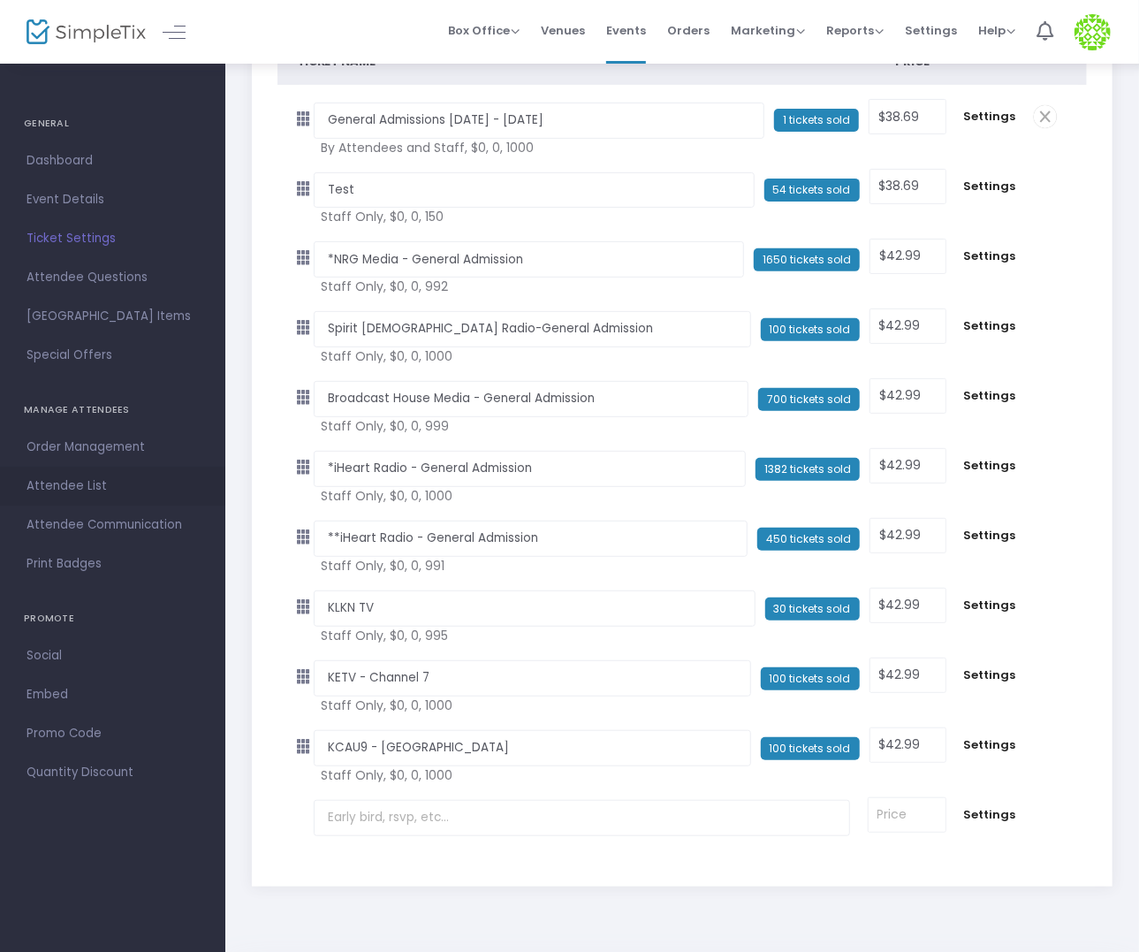
click at [107, 482] on span "Attendee List" at bounding box center [113, 485] width 172 height 23
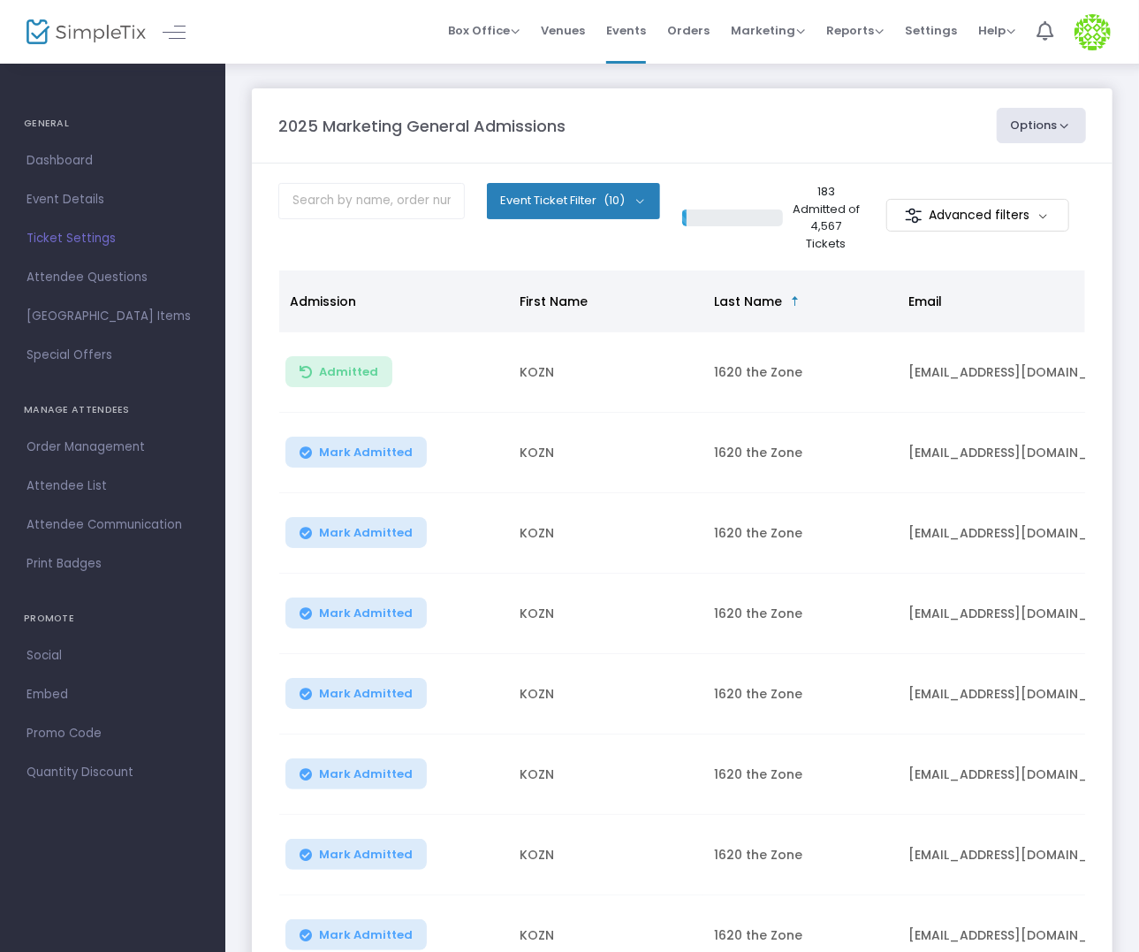
click at [1043, 130] on button "Options" at bounding box center [1042, 125] width 90 height 35
click at [1005, 240] on li "Export List" at bounding box center [993, 247] width 163 height 34
radio input "false"
radio input "true"
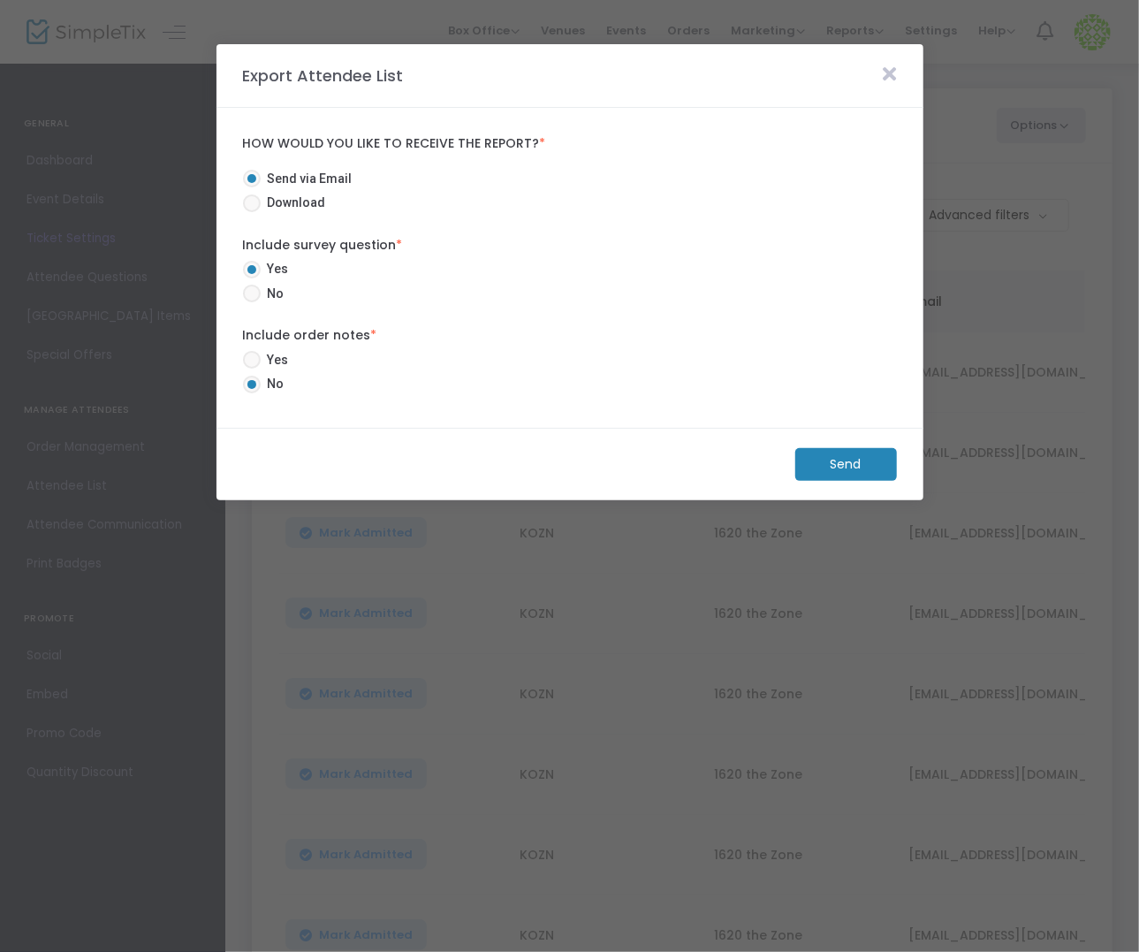
click at [287, 205] on span "Download" at bounding box center [293, 202] width 65 height 19
click at [252, 212] on input "Download" at bounding box center [251, 212] width 1 height 1
radio input "true"
click at [270, 287] on span "No" at bounding box center [273, 293] width 24 height 19
click at [252, 302] on input "No" at bounding box center [251, 302] width 1 height 1
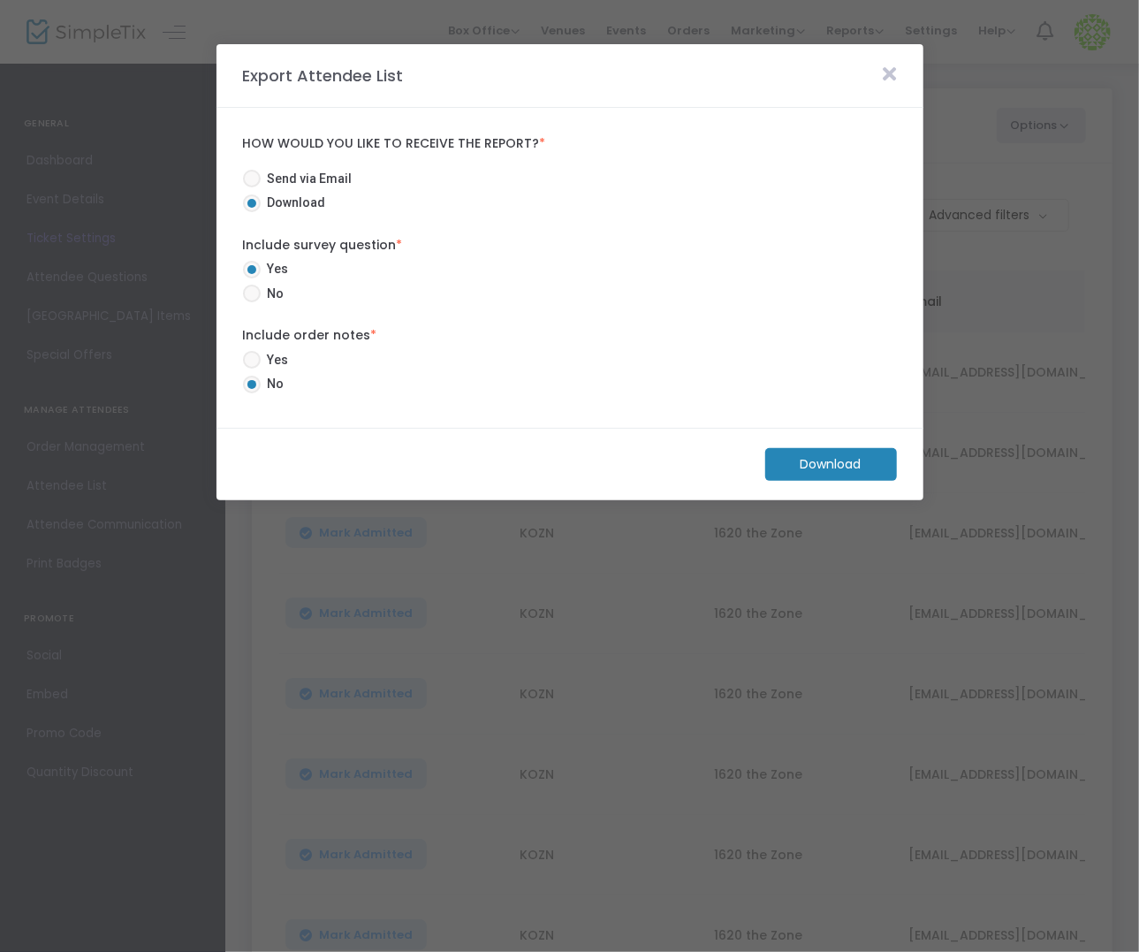
radio input "true"
click at [838, 471] on m-button "Download" at bounding box center [831, 464] width 132 height 33
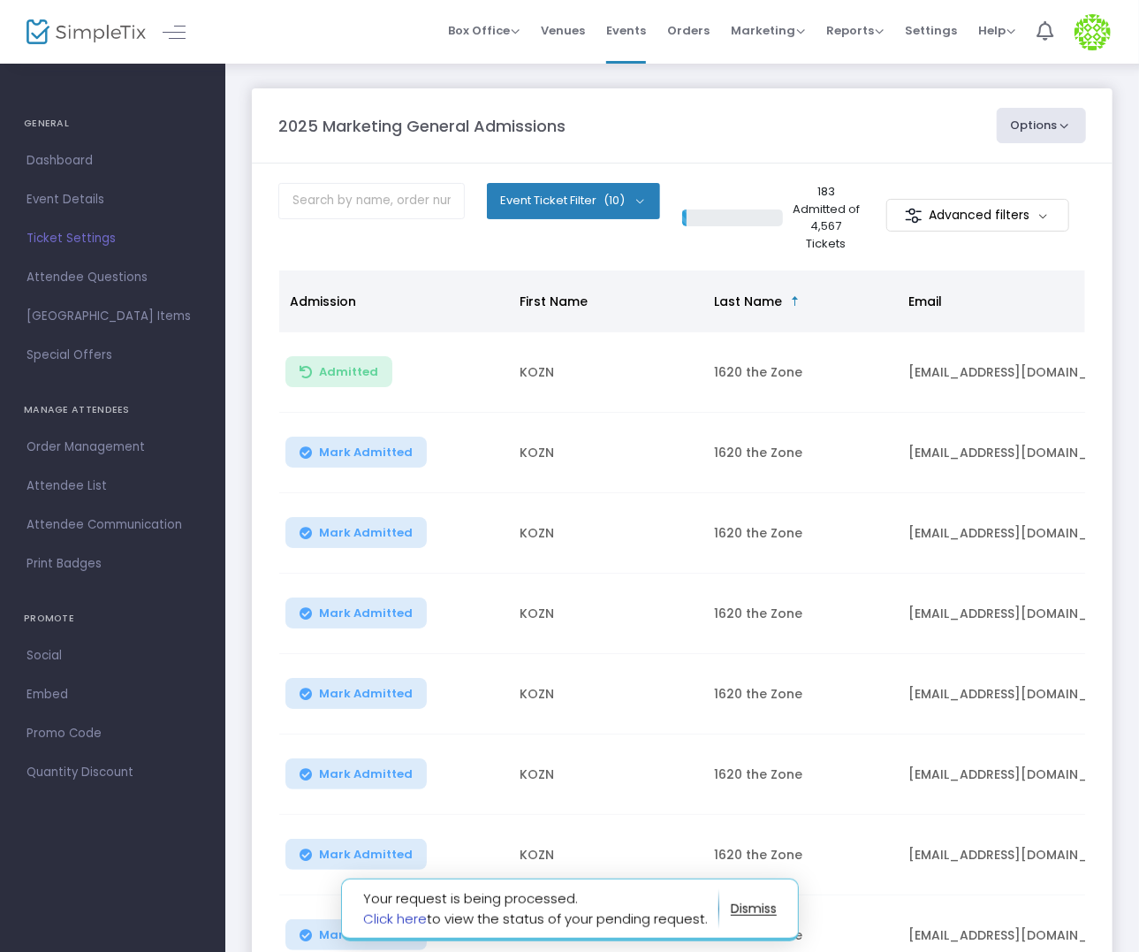
click at [383, 919] on link "Click here" at bounding box center [395, 918] width 64 height 19
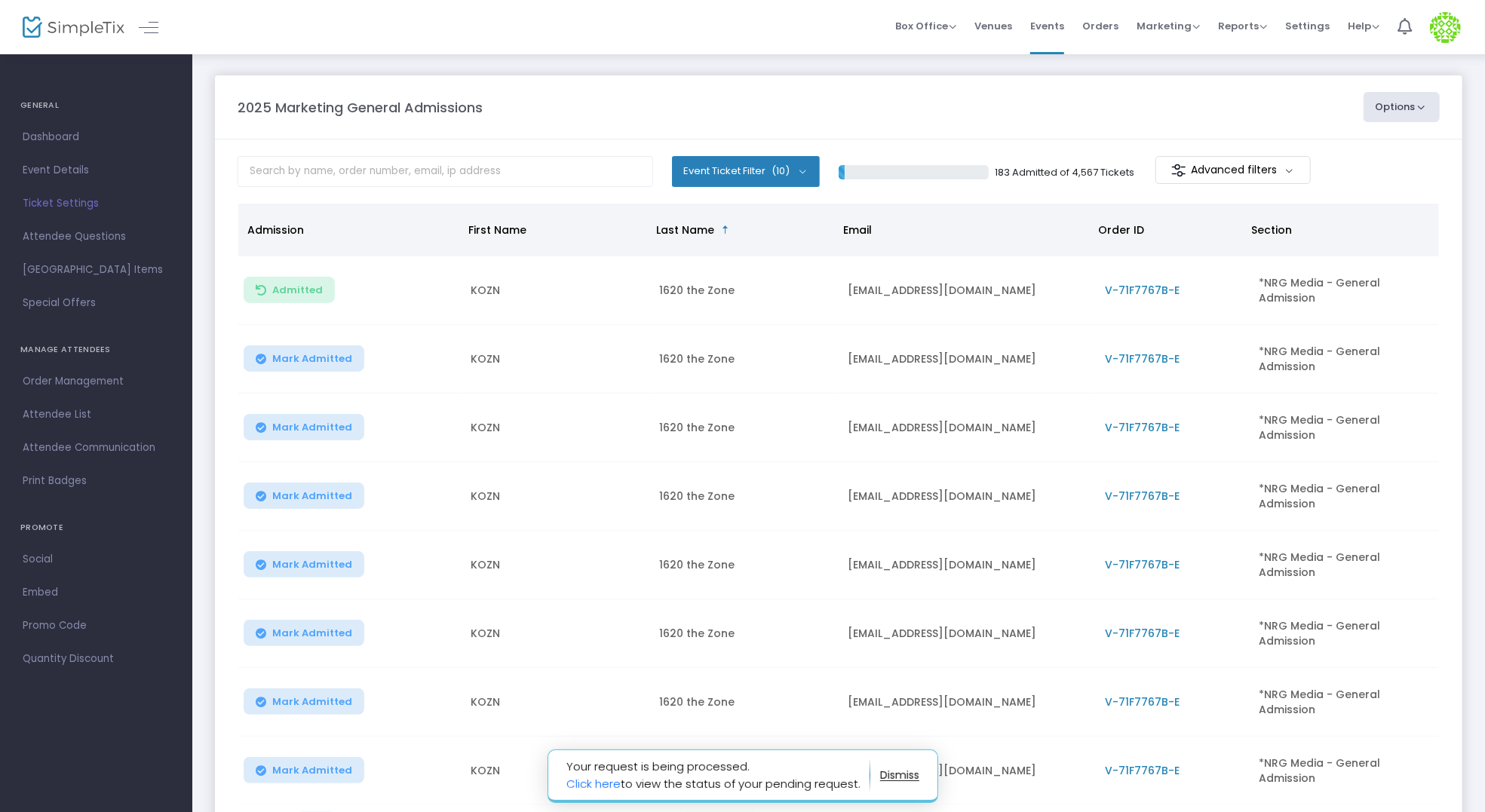
click at [725, 159] on button "Event Ticket Filter (10)" at bounding box center [745, 171] width 148 height 30
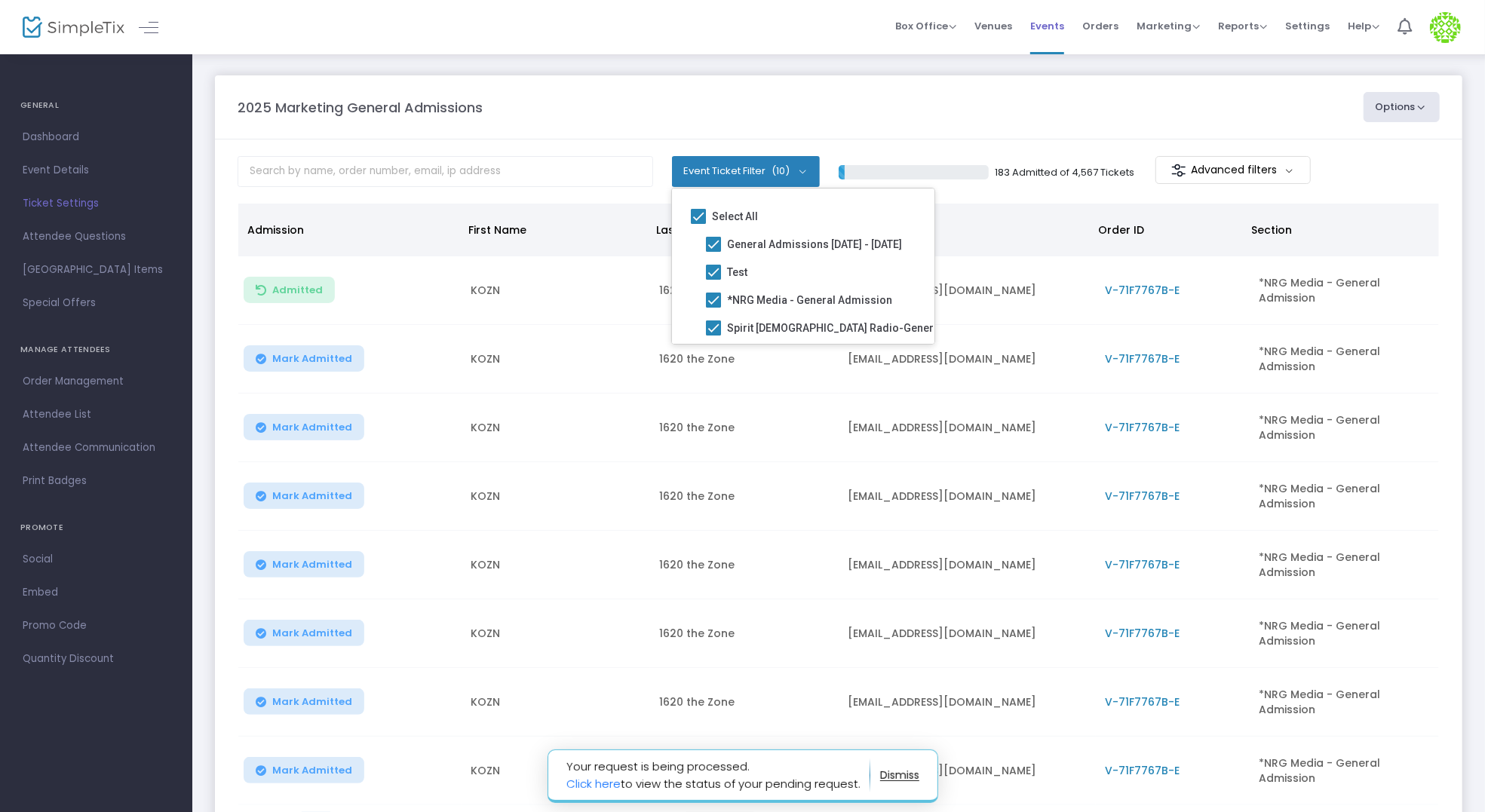
click at [981, 29] on span "Events" at bounding box center [1047, 26] width 34 height 38
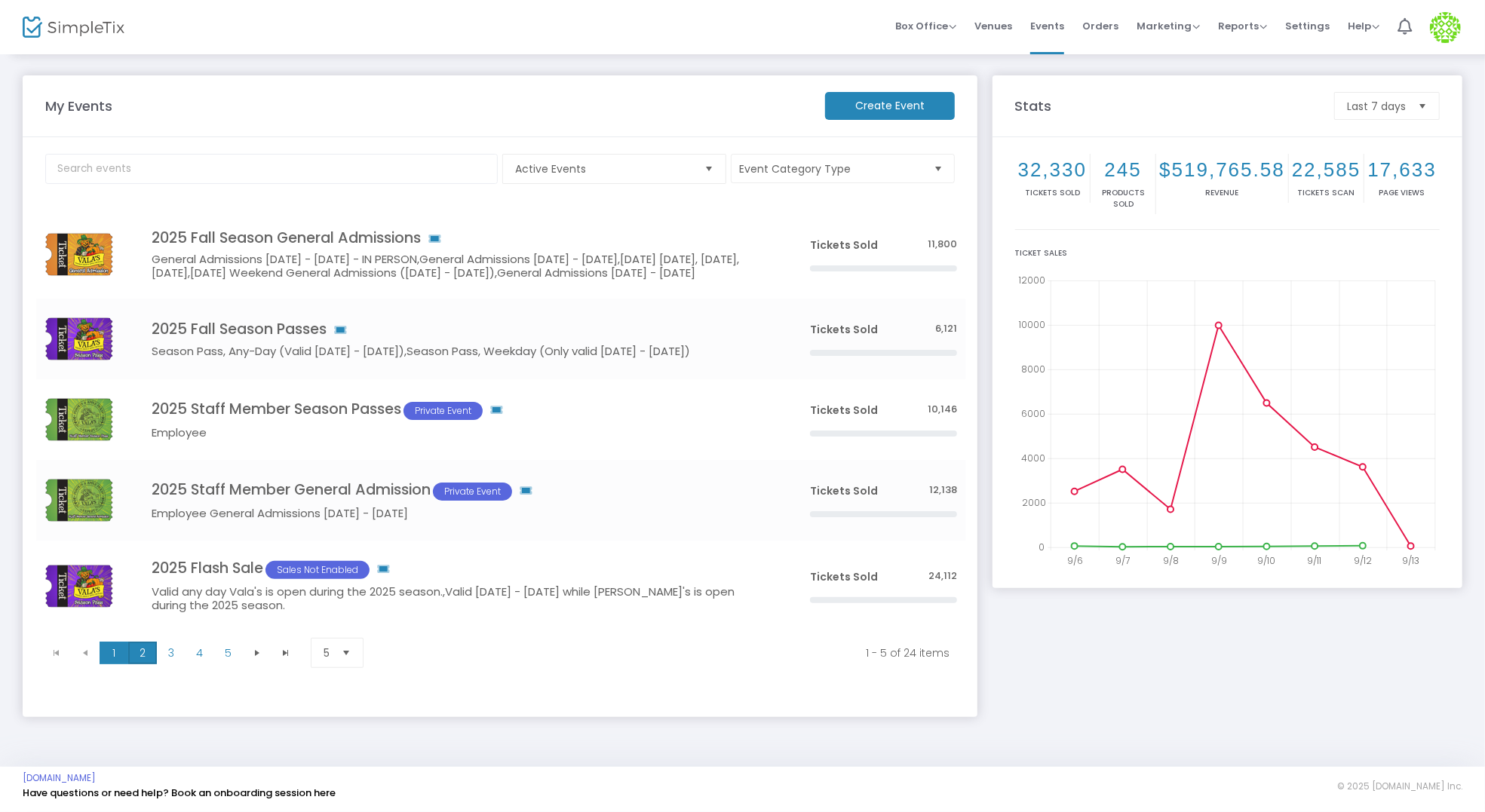
click at [147, 664] on span "2" at bounding box center [143, 652] width 29 height 23
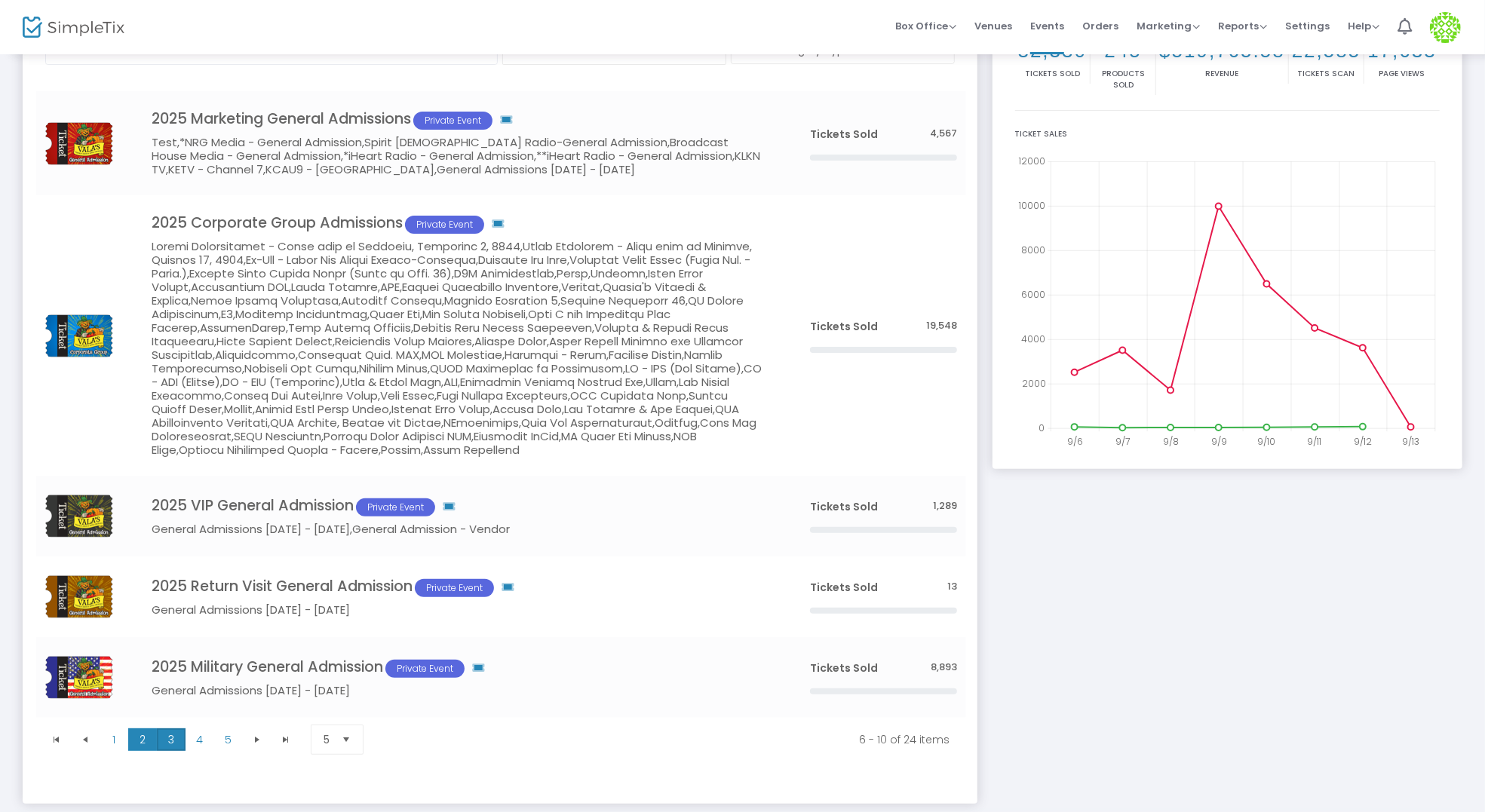
click at [180, 745] on span "3" at bounding box center [172, 739] width 29 height 23
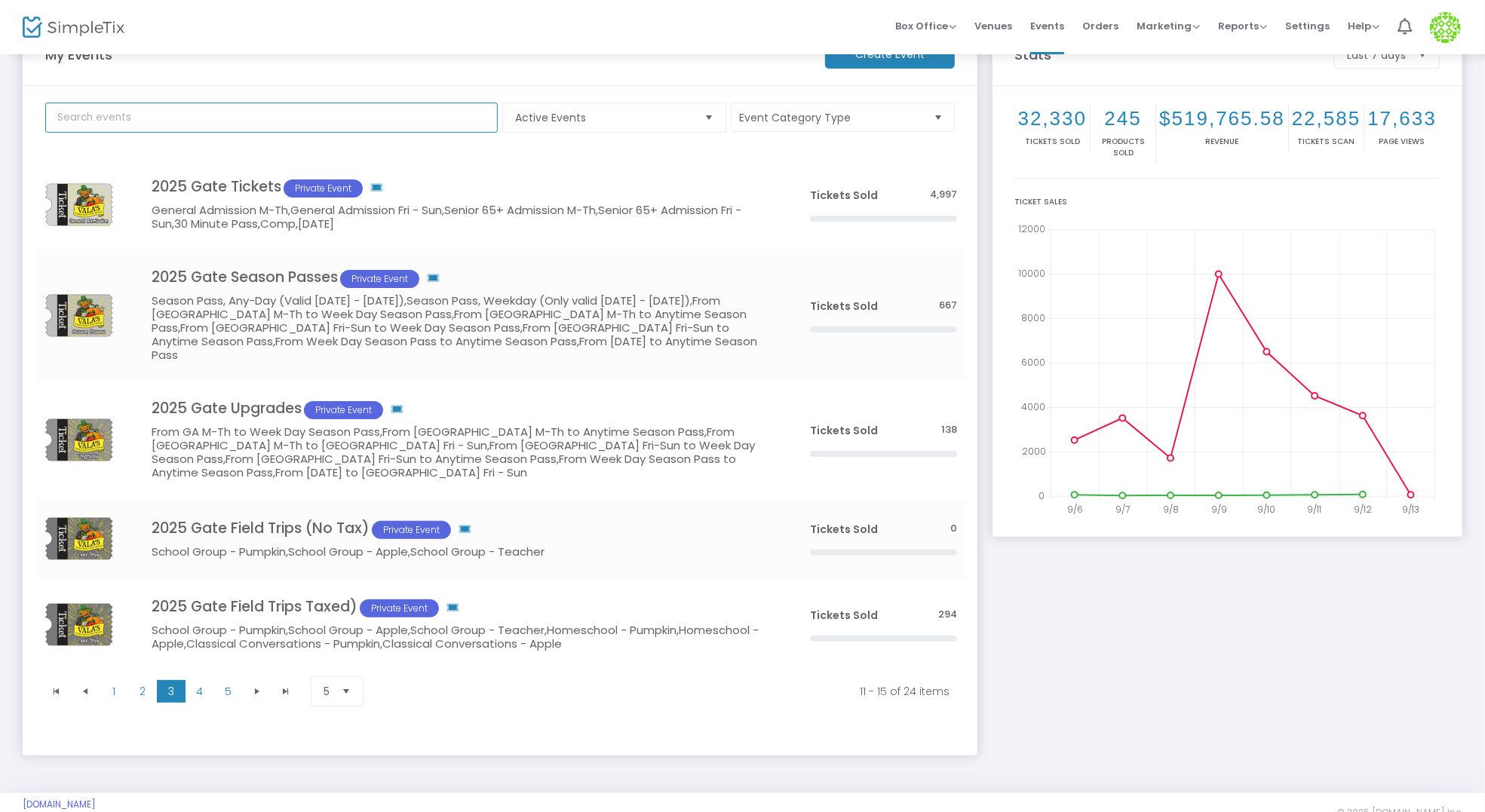
click at [197, 125] on input "text" at bounding box center [271, 117] width 452 height 30
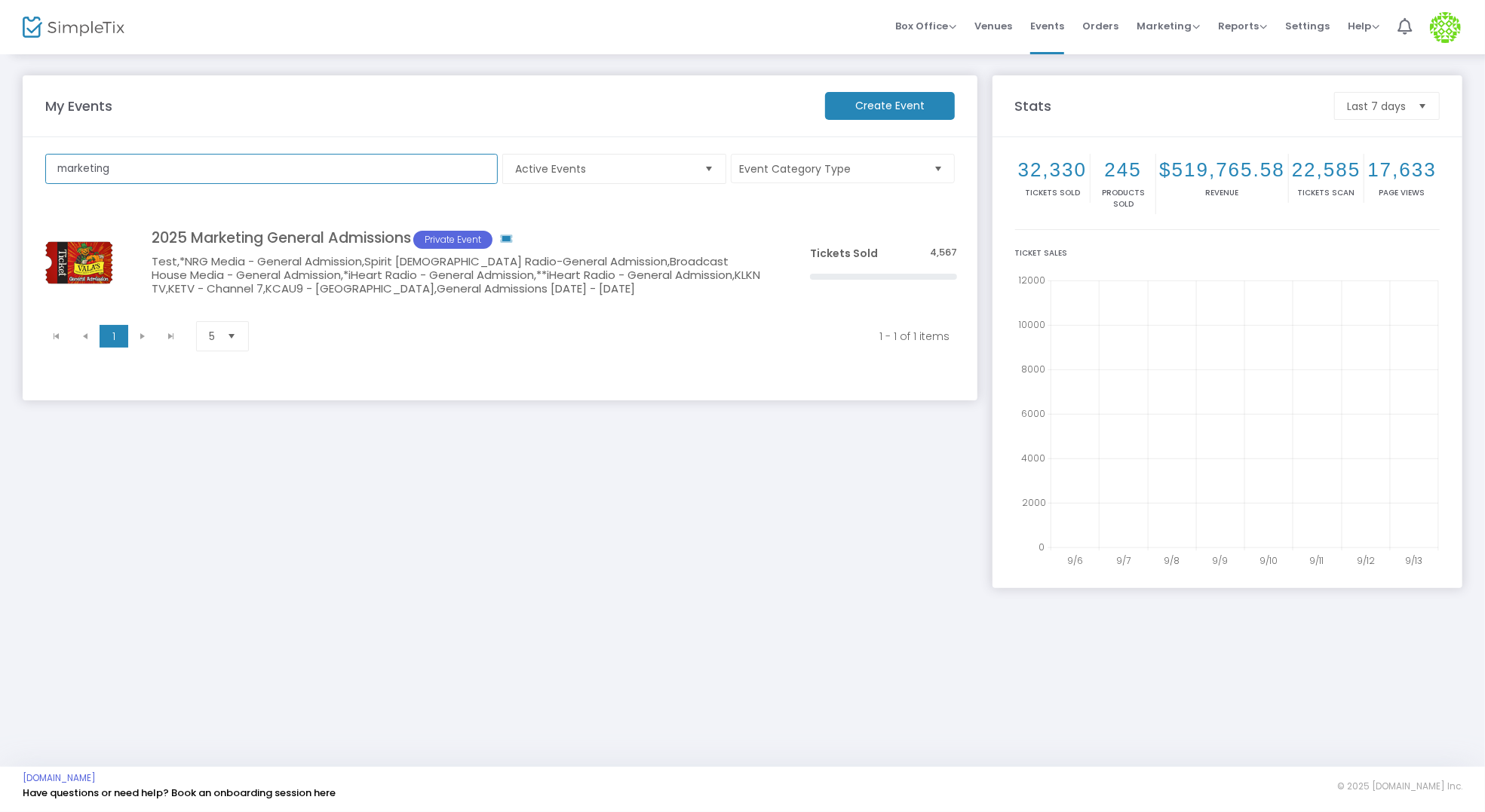
scroll to position [0, 0]
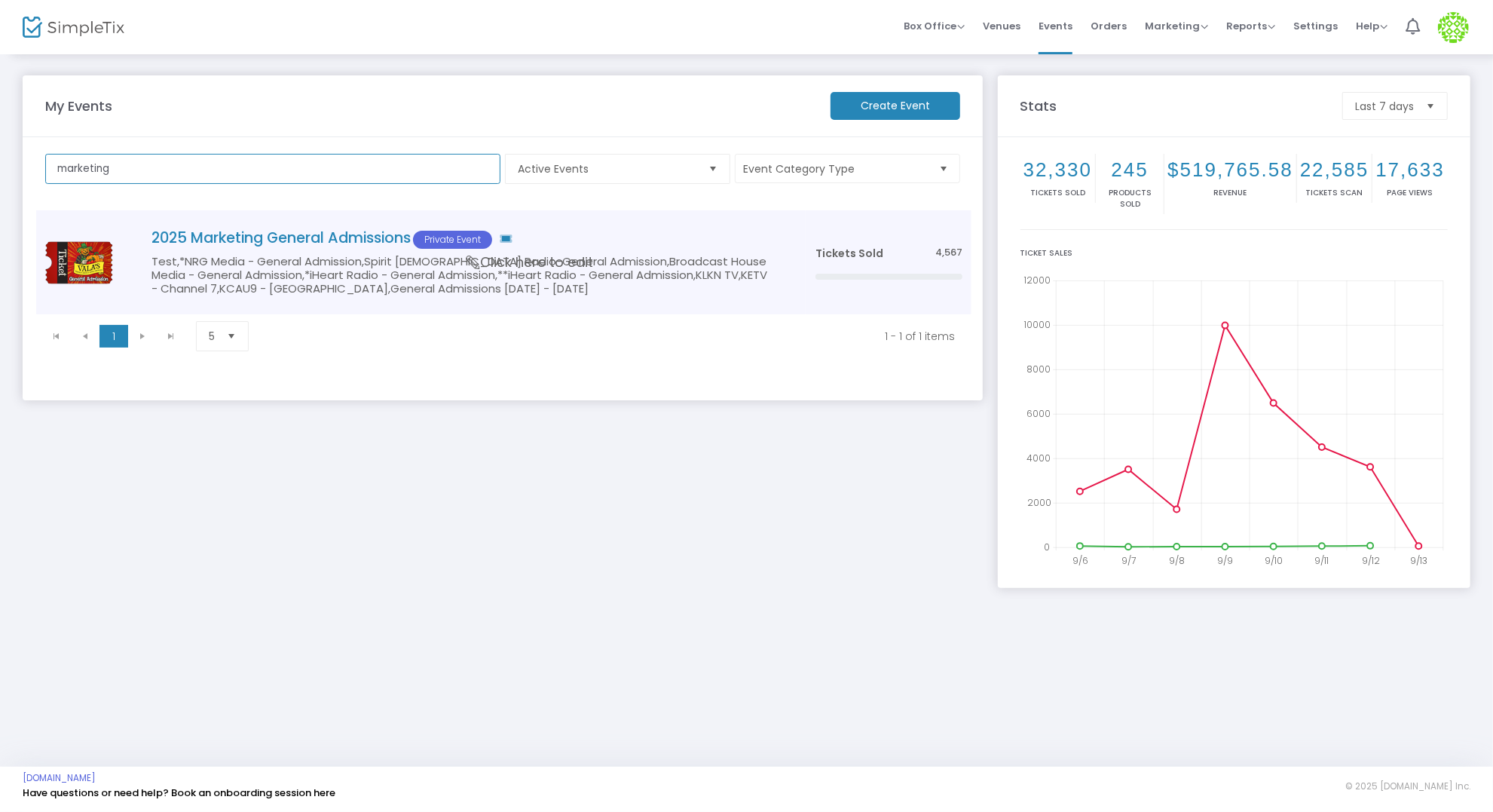
type input "marketing"
click at [380, 268] on h5 "Test,*NRG Media - General Admission,Spirit [DEMOGRAPHIC_DATA] Radio-General Adm…" at bounding box center [461, 276] width 619 height 41
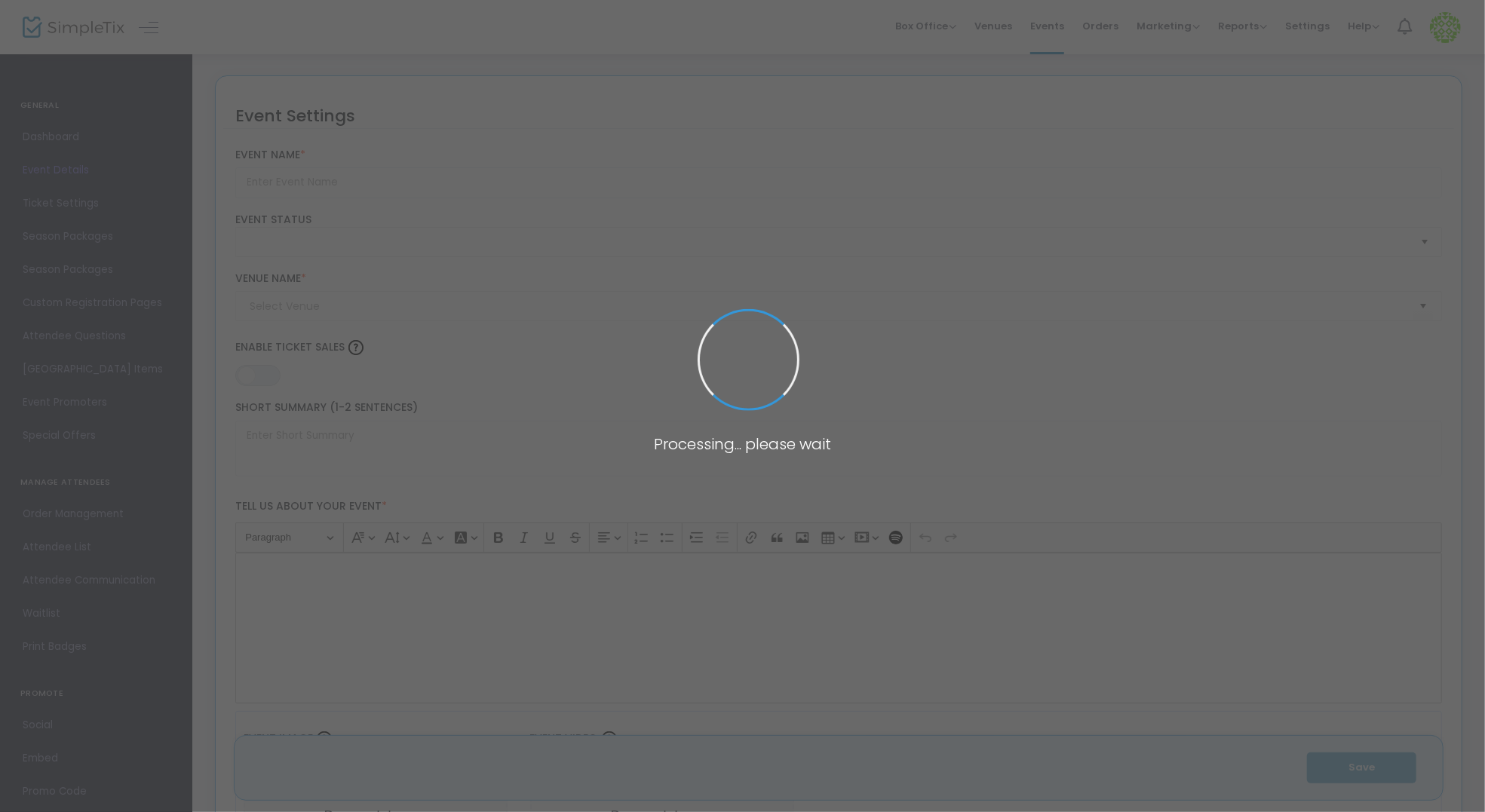
type input "2025 Marketing General Admissions"
type textarea "Ages [DEMOGRAPHIC_DATA] & under are free. Open daily [DATE]–[DATE]. Hours: Sun–…"
type input "7.500 %"
type input "Buy Tickets"
type input "Valas Pumpkin Patch & Apple Orchard (valas)"
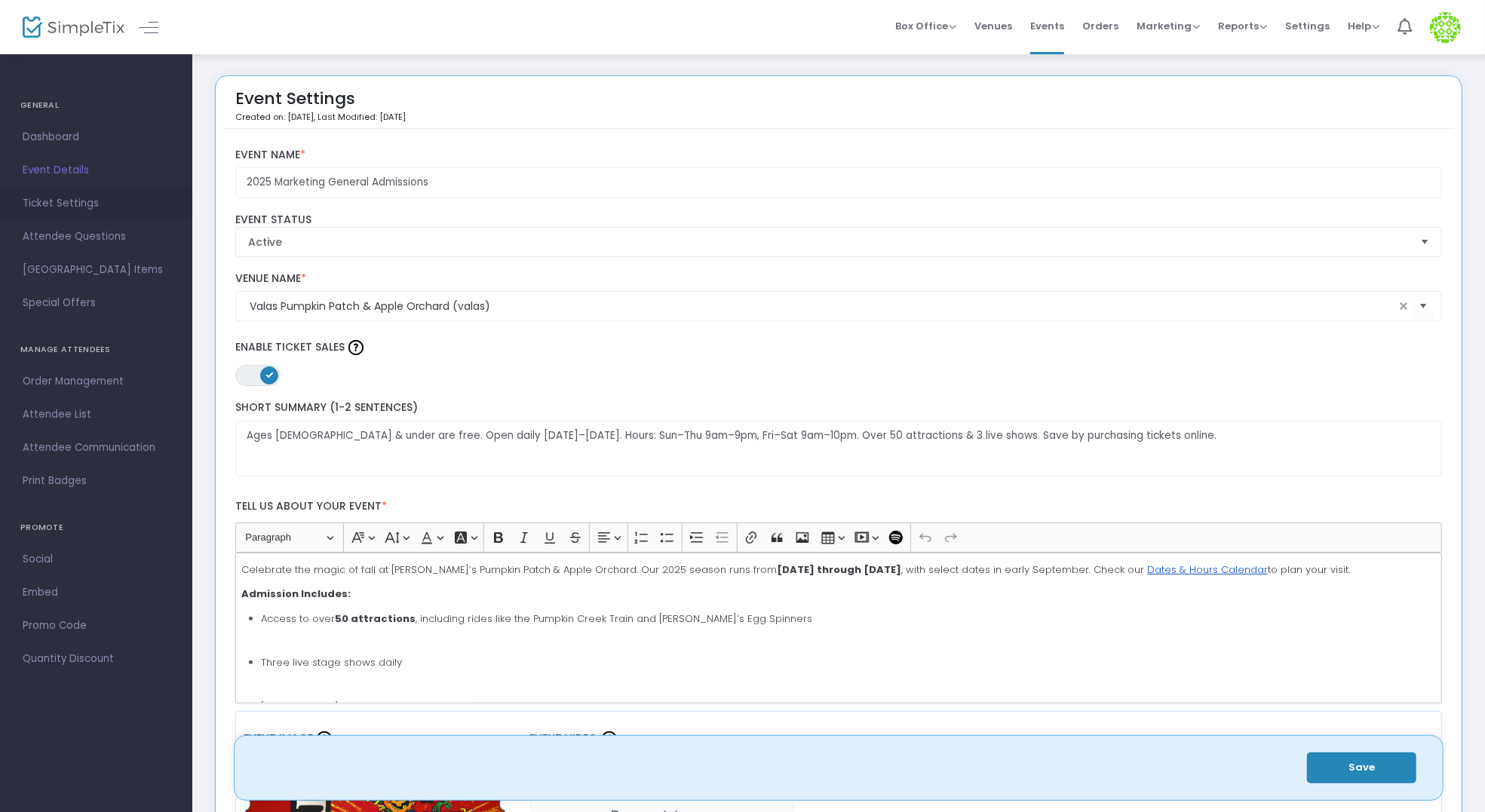
click at [68, 200] on span "Ticket Settings" at bounding box center [96, 203] width 147 height 20
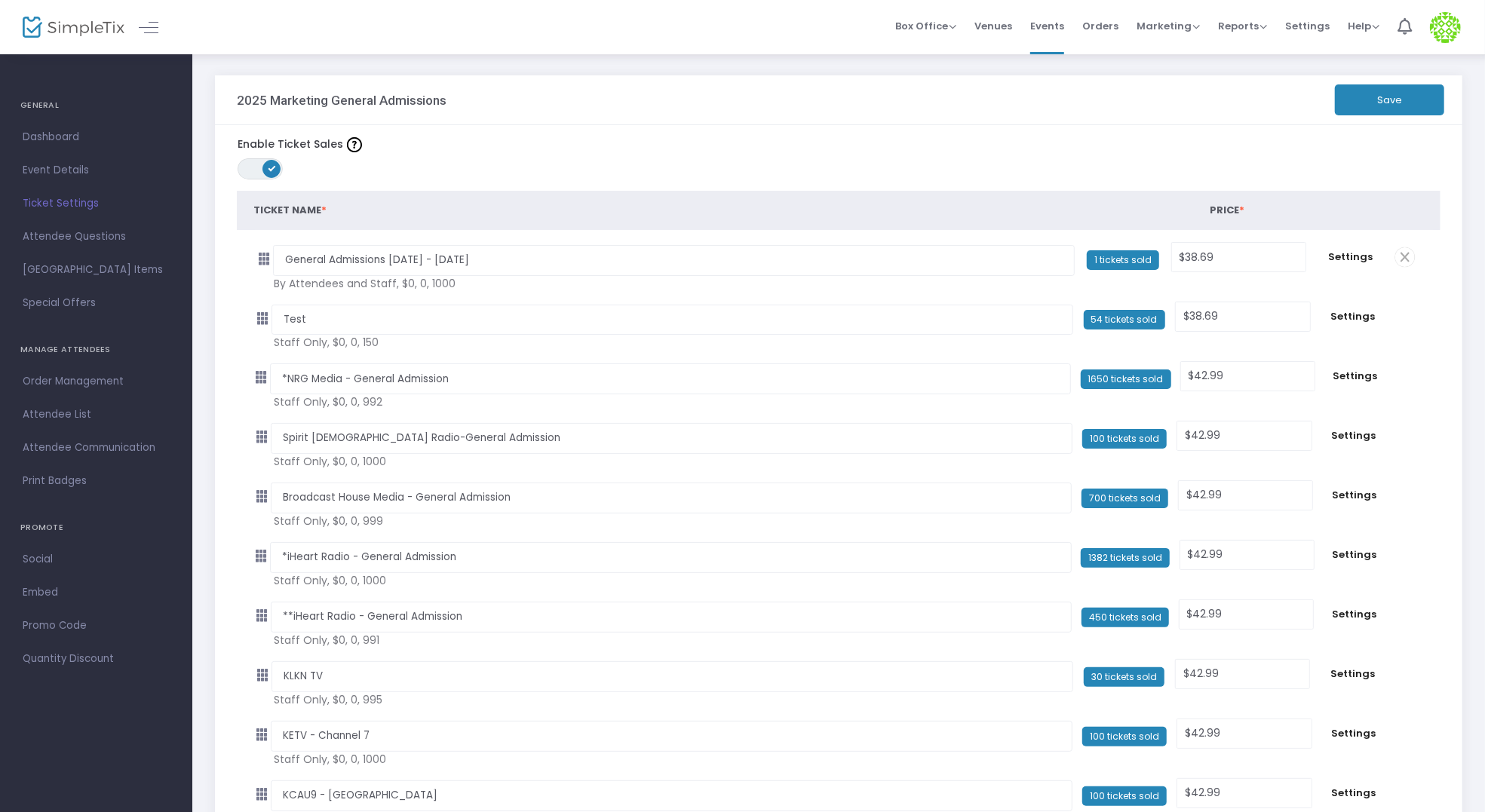
click at [292, 102] on h3 "2025 Marketing General Admissions" at bounding box center [341, 101] width 210 height 15
copy div "2025 Marketing General Admissions Save"
click at [981, 26] on span "Events" at bounding box center [1047, 26] width 34 height 38
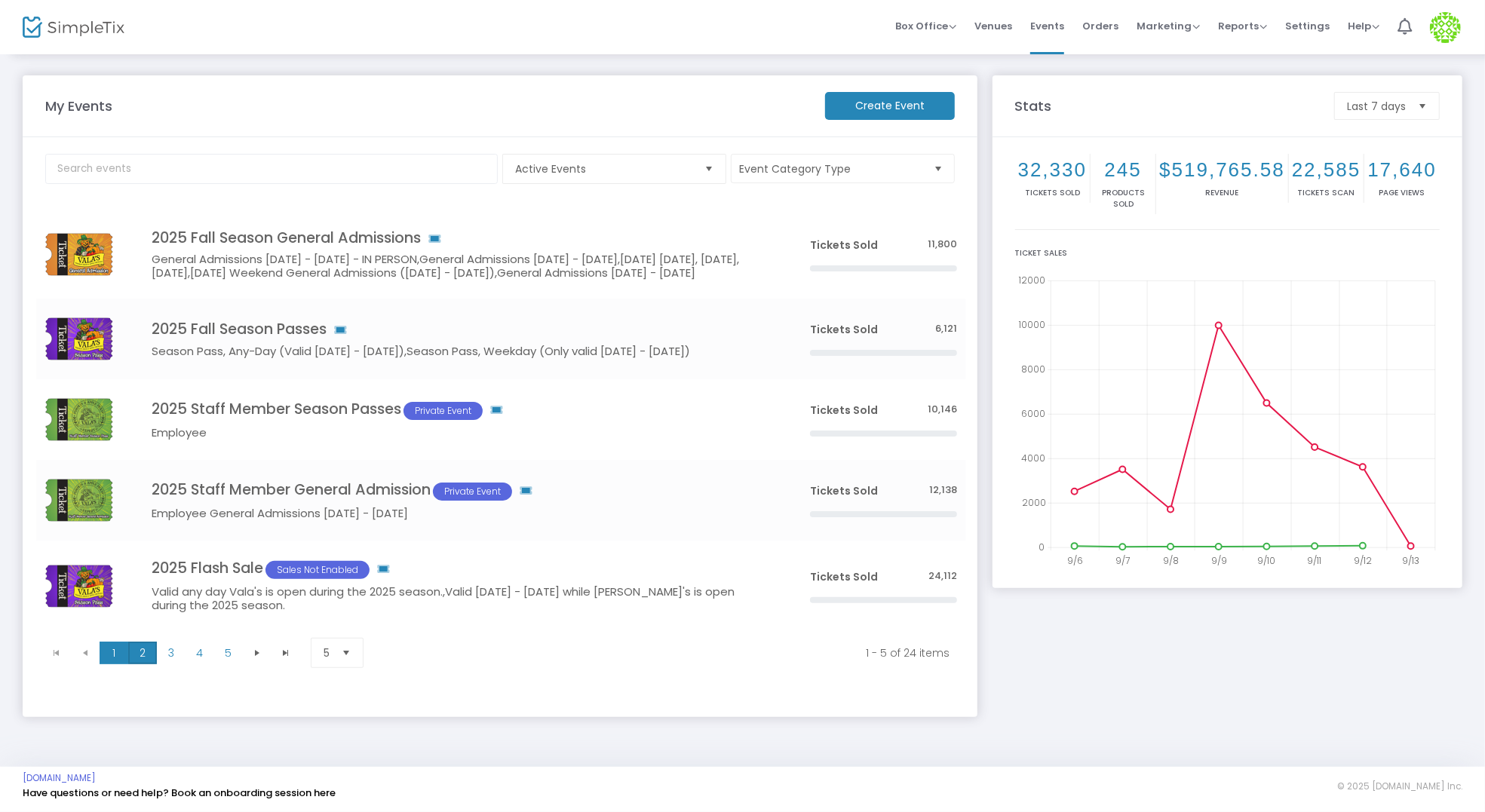
click at [139, 664] on span "2" at bounding box center [143, 652] width 29 height 23
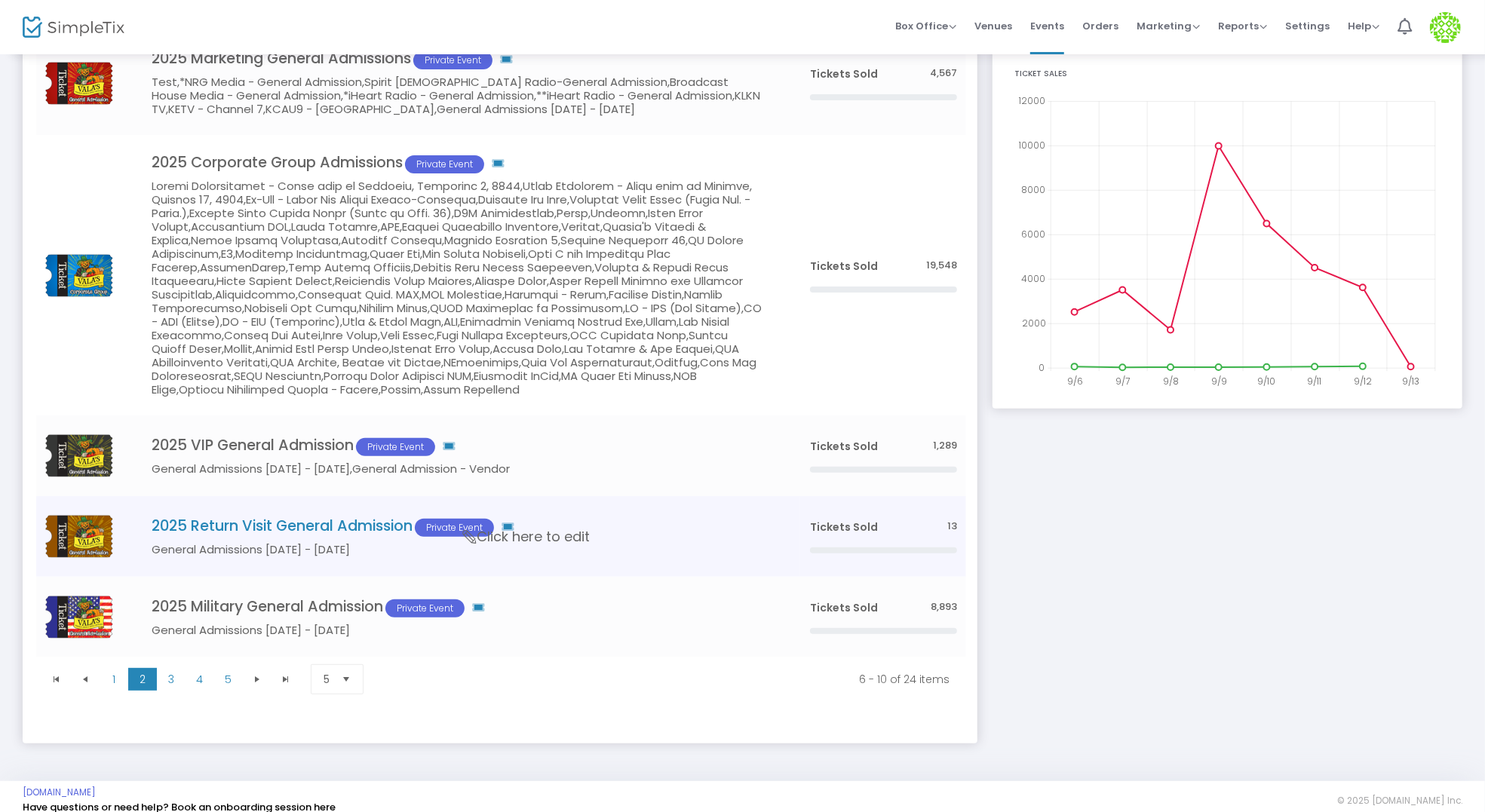
scroll to position [194, 0]
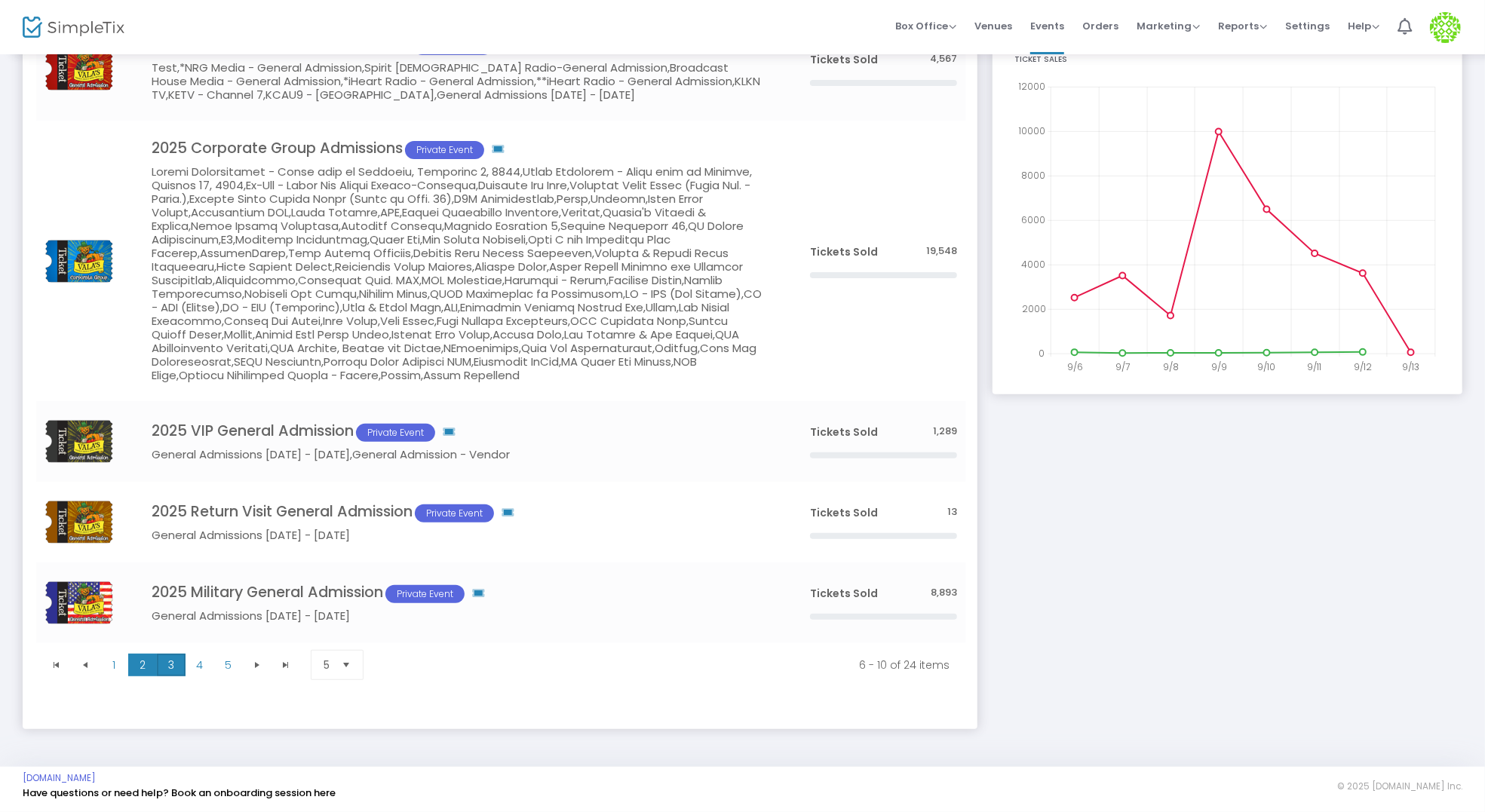
click at [166, 676] on span "3" at bounding box center [172, 664] width 29 height 23
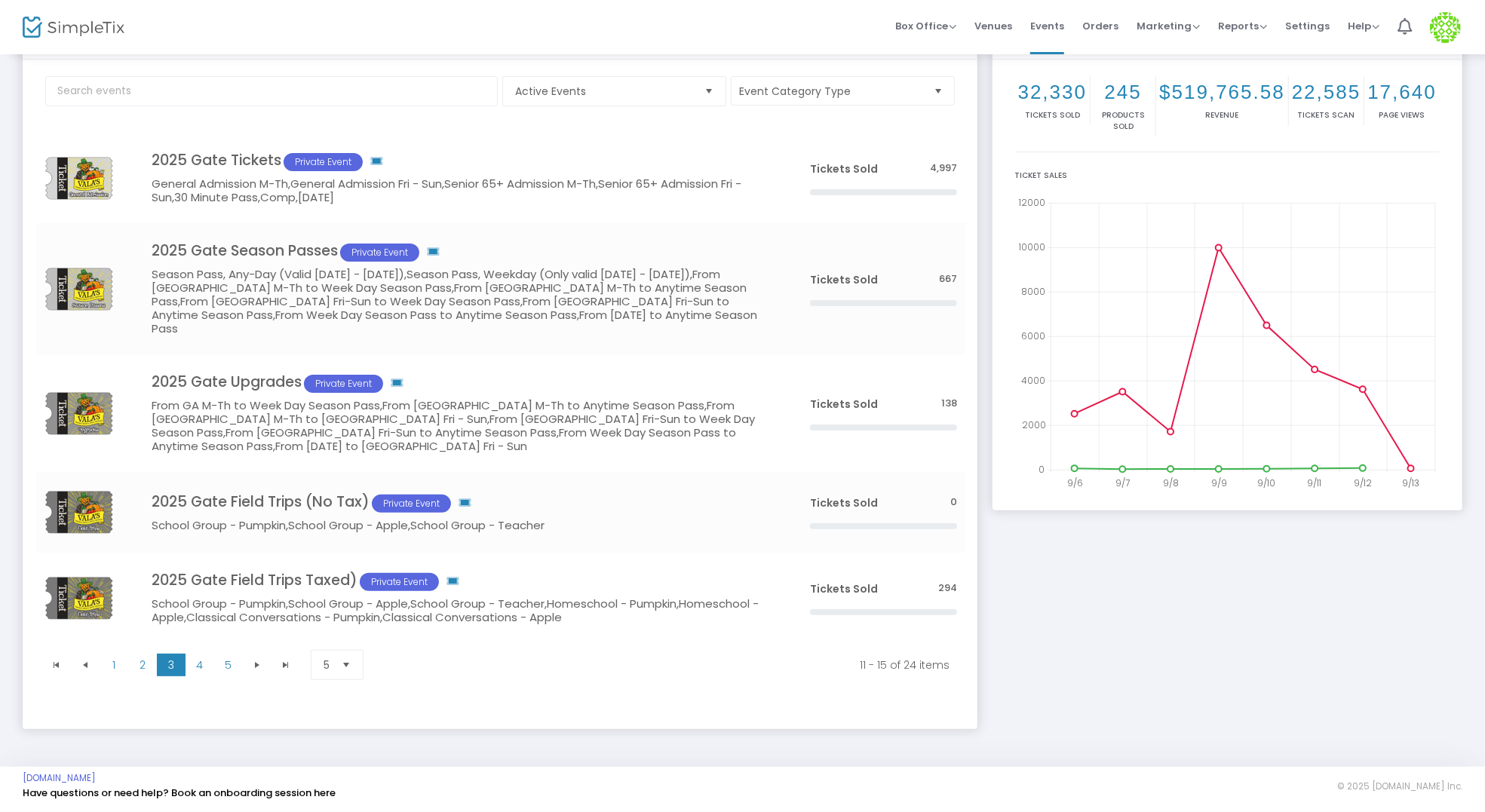
scroll to position [51, 0]
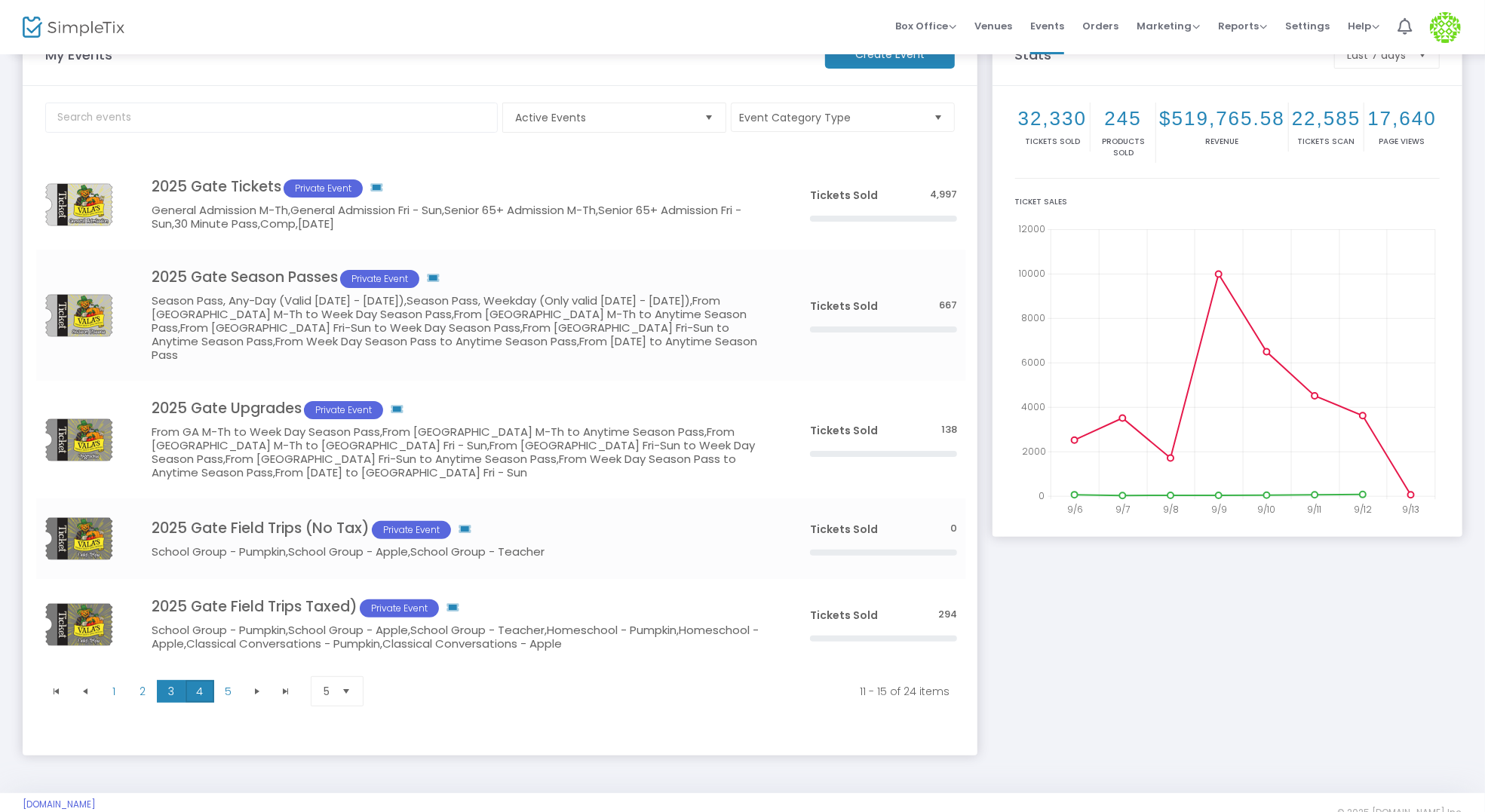
click at [211, 680] on span "4" at bounding box center [200, 691] width 29 height 23
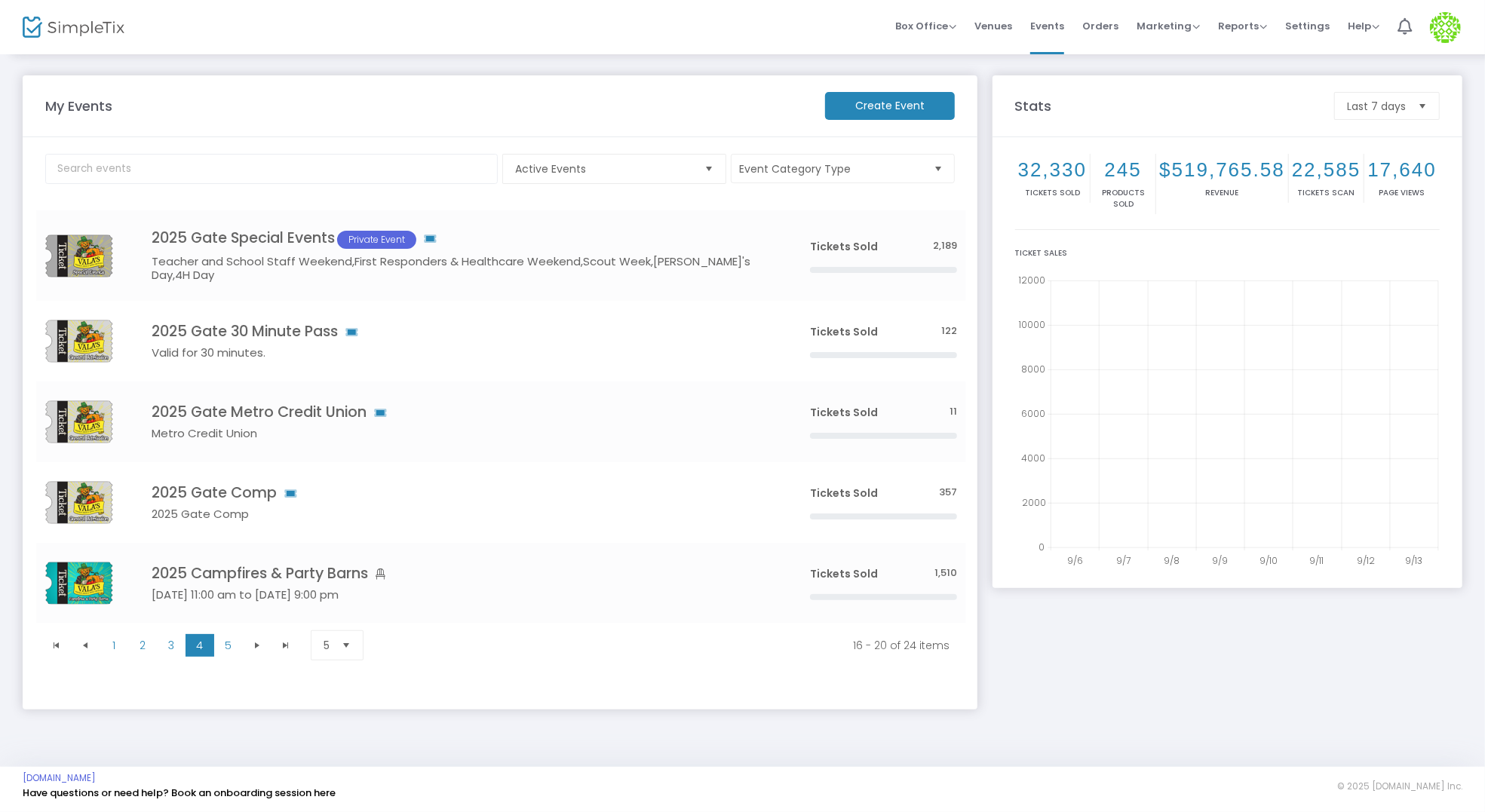
scroll to position [0, 0]
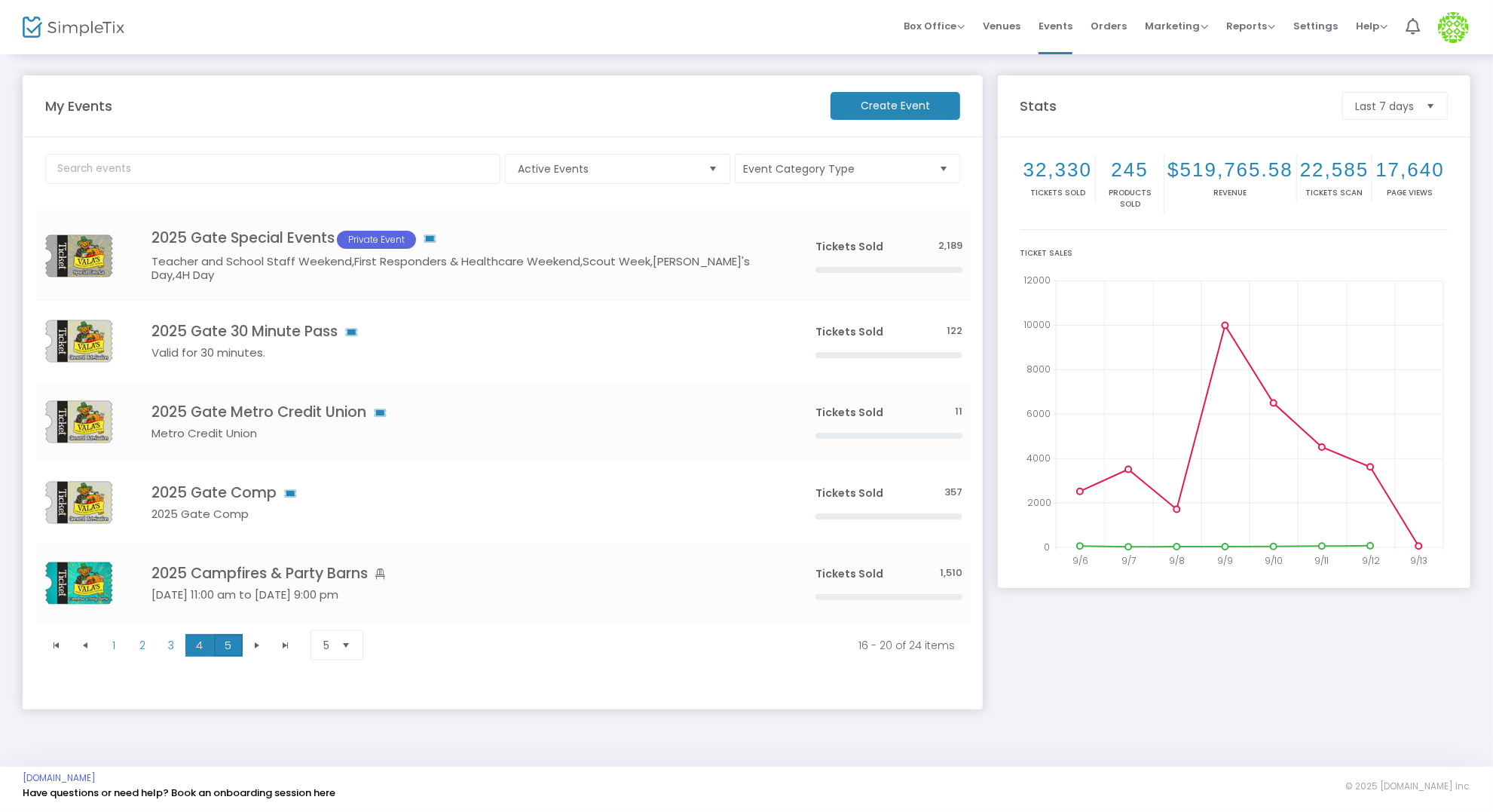
click at [237, 643] on span "5" at bounding box center [229, 645] width 29 height 23
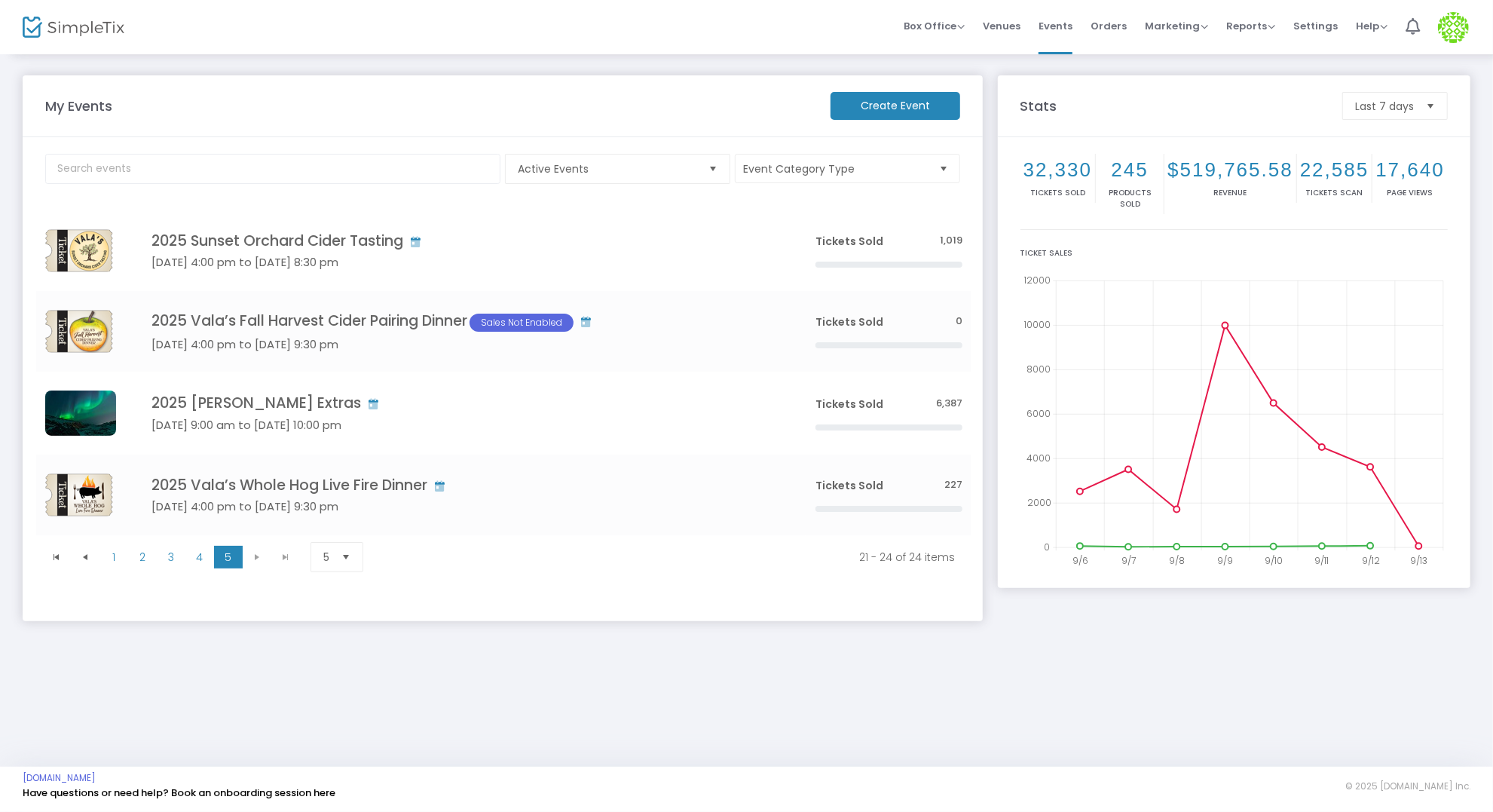
click at [257, 559] on kendo-pager-next-buttons at bounding box center [270, 557] width 57 height 23
click at [141, 554] on span "2" at bounding box center [142, 557] width 29 height 23
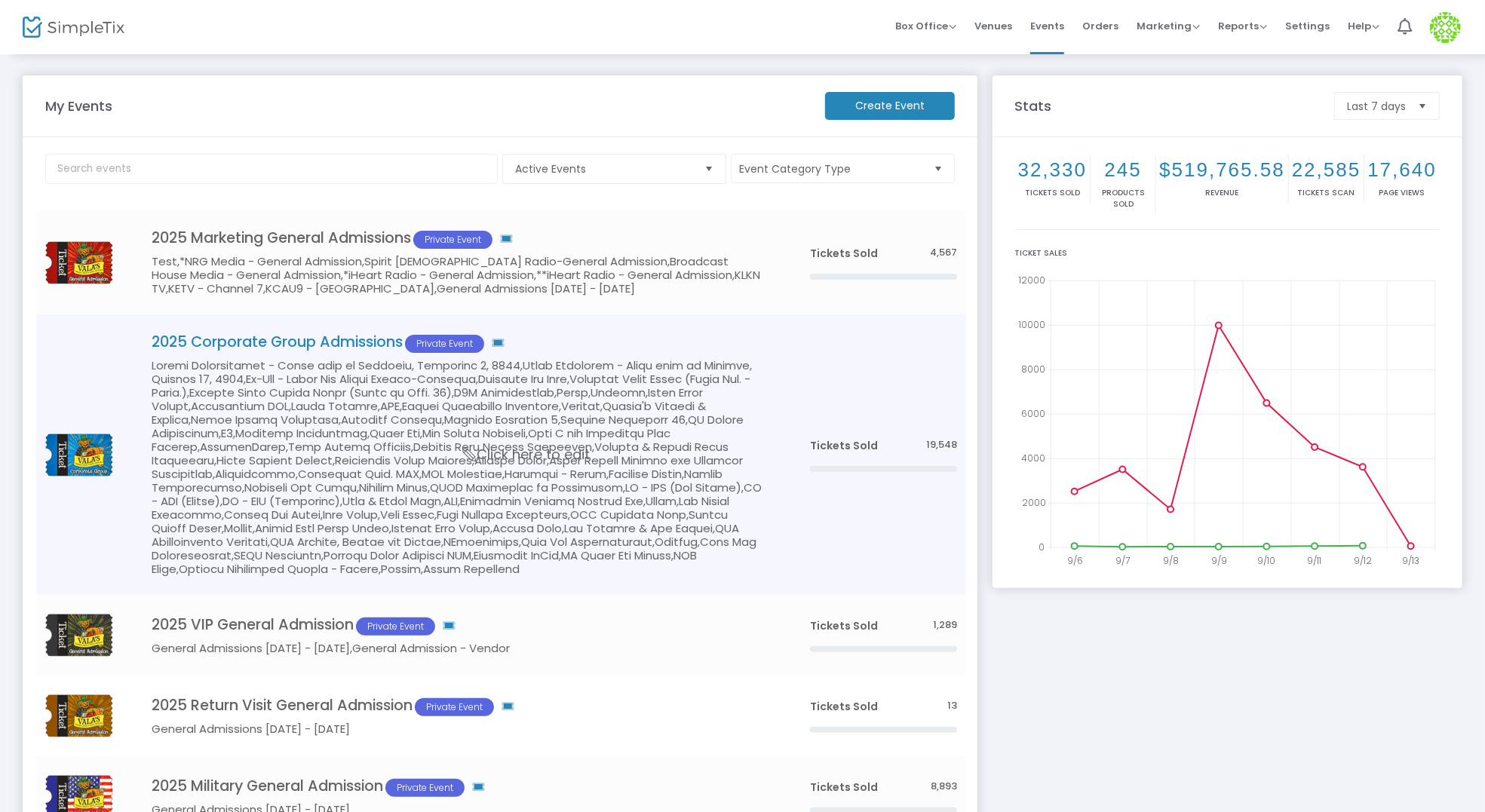
click at [174, 554] on h5 "Data table" at bounding box center [458, 467] width 613 height 217
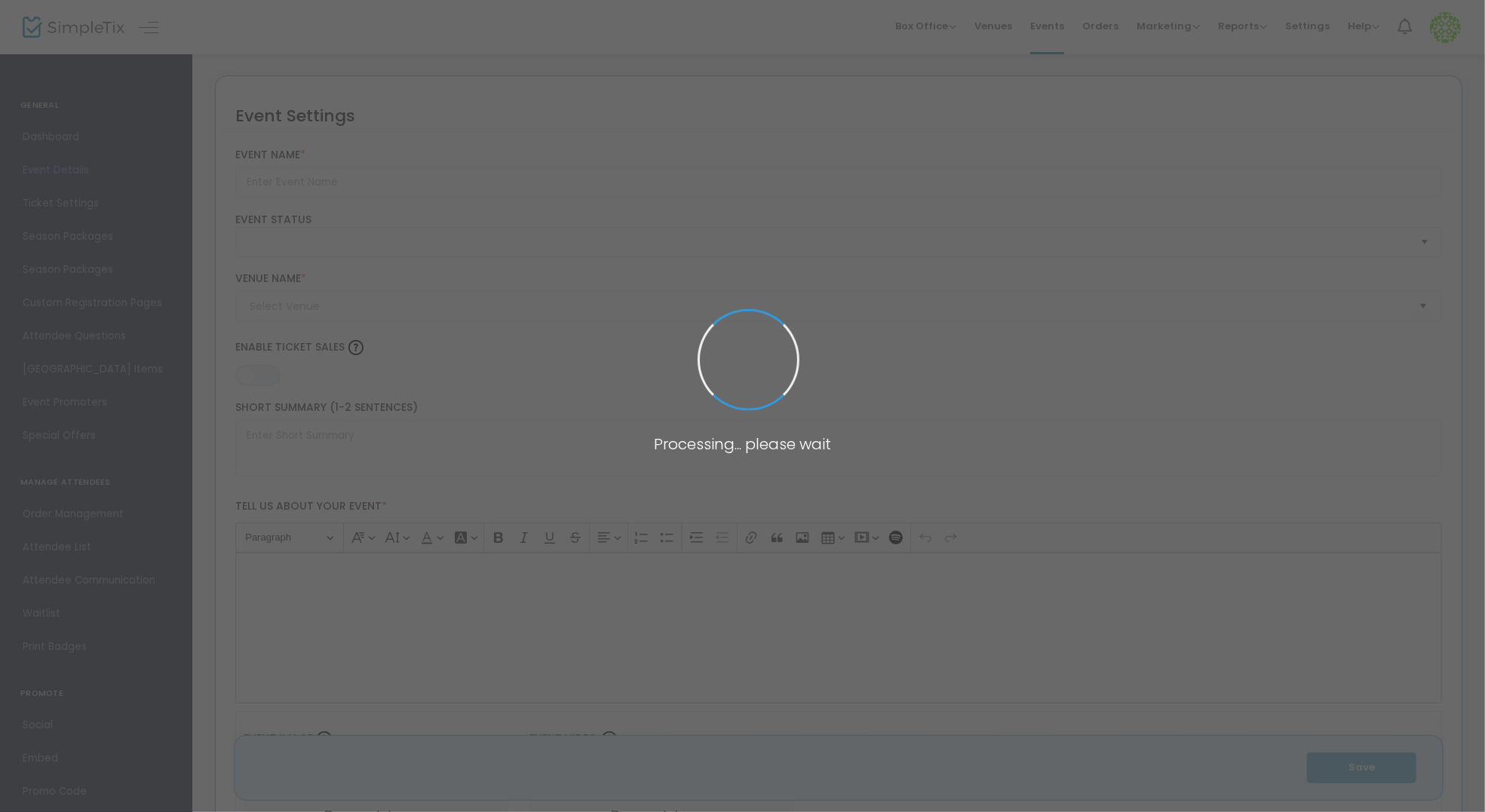
click at [174, 554] on span at bounding box center [742, 406] width 1485 height 812
type input "2025 Corporate Group Admissions"
type textarea "Ages [DEMOGRAPHIC_DATA] & under are free. Open daily [DATE]–[DATE]. Hours: Sun–…"
type input "7.500 %"
type input "Buy Tickets"
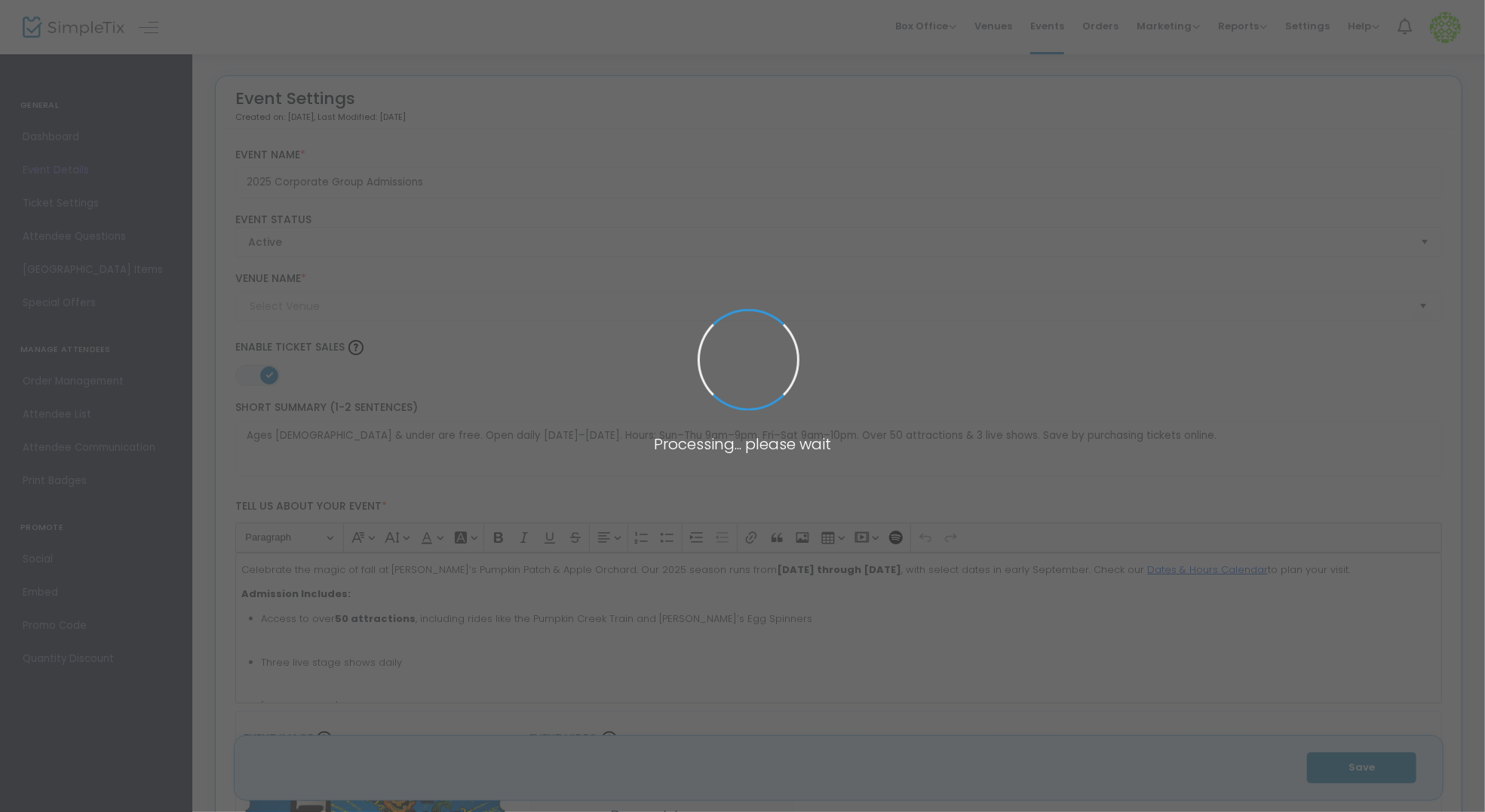
type input "Valas Pumpkin Patch & Apple Orchard (valas)"
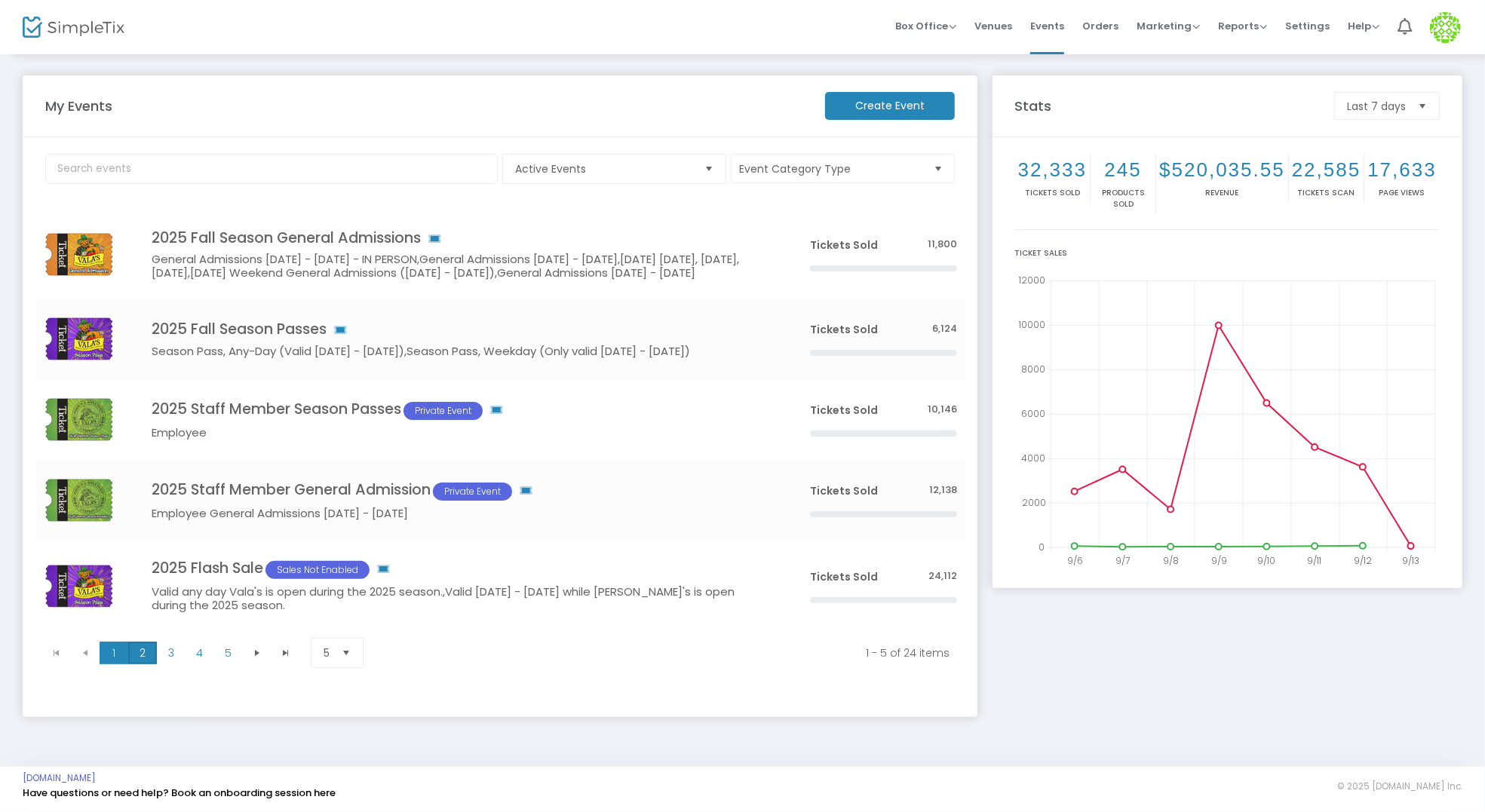
click at [138, 664] on span "2" at bounding box center [143, 652] width 29 height 23
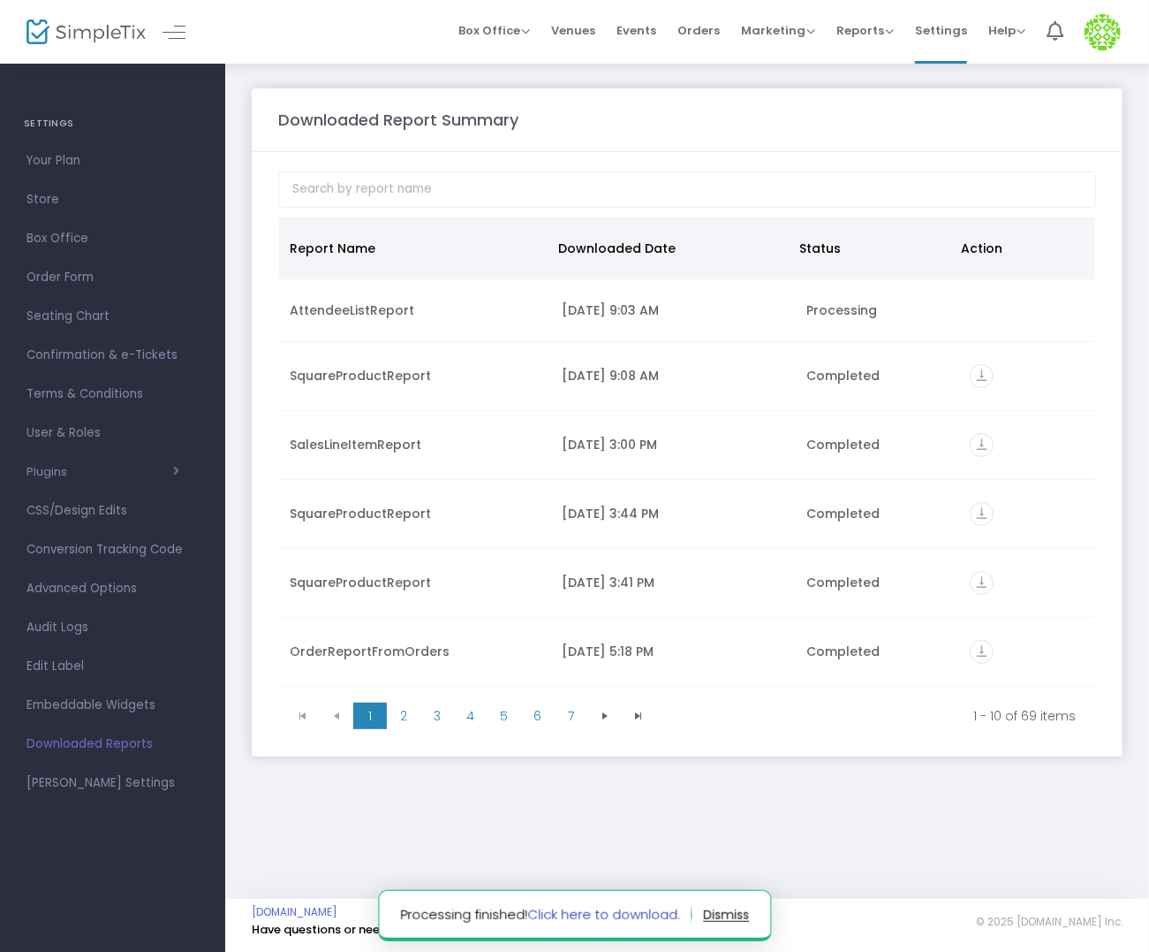
click at [615, 910] on link "Click here to download." at bounding box center [603, 914] width 153 height 19
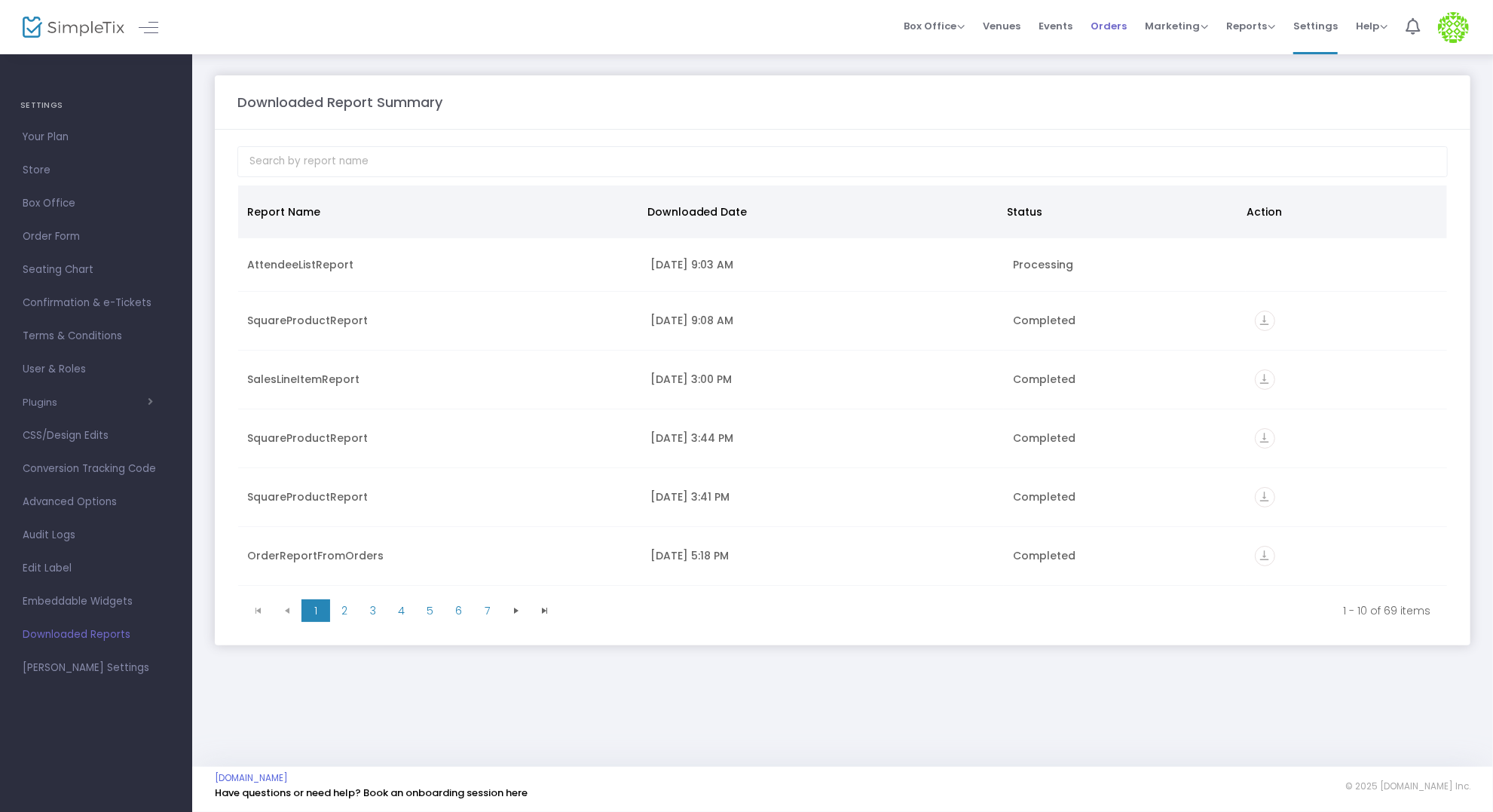
click at [980, 43] on span "Orders" at bounding box center [1108, 26] width 36 height 38
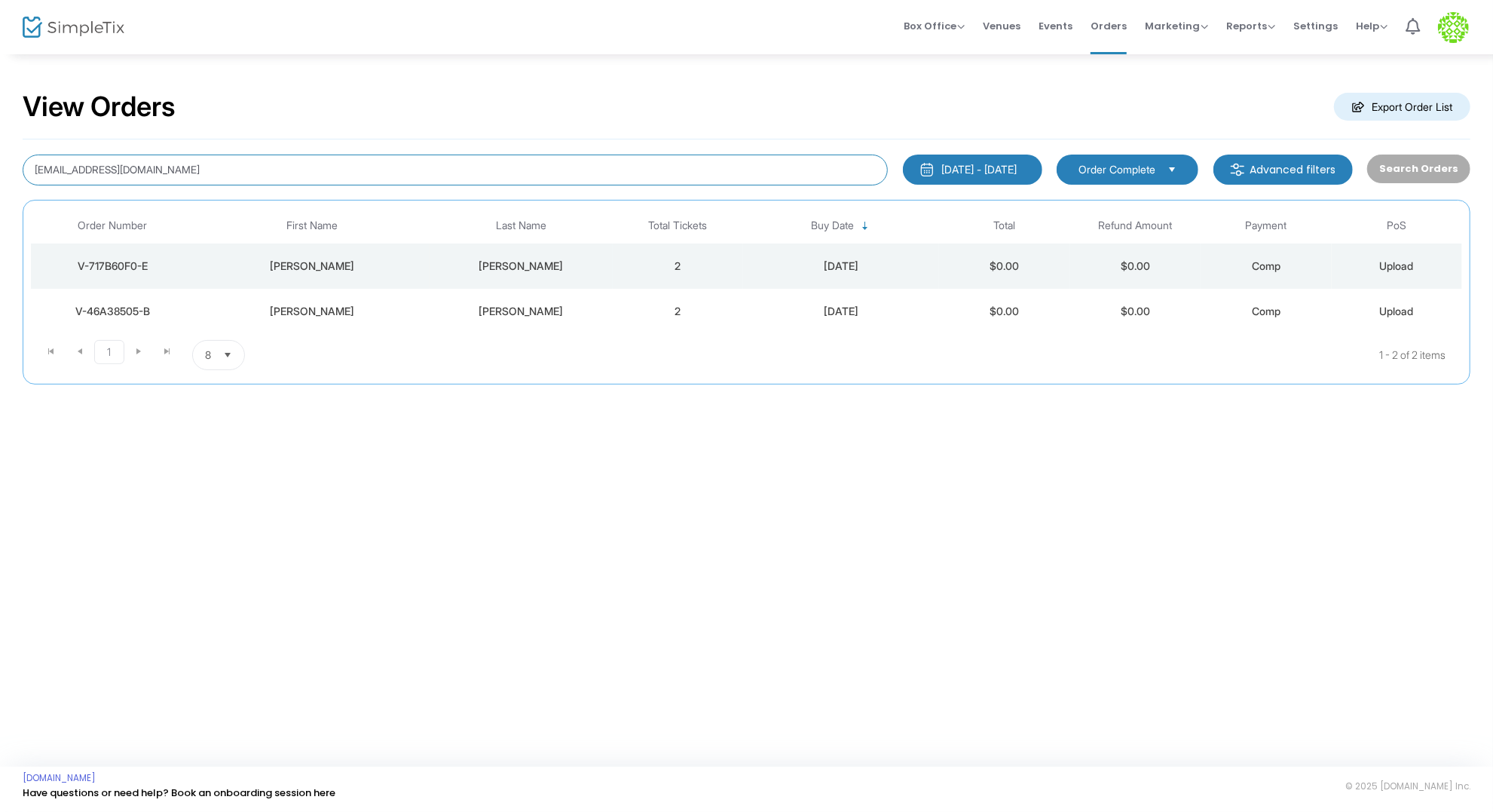
click at [346, 165] on input "[EMAIL_ADDRESS][DOMAIN_NAME]" at bounding box center [456, 170] width 865 height 31
paste input "V-951AB3A1-F"
type input "V-951AB3A1-F"
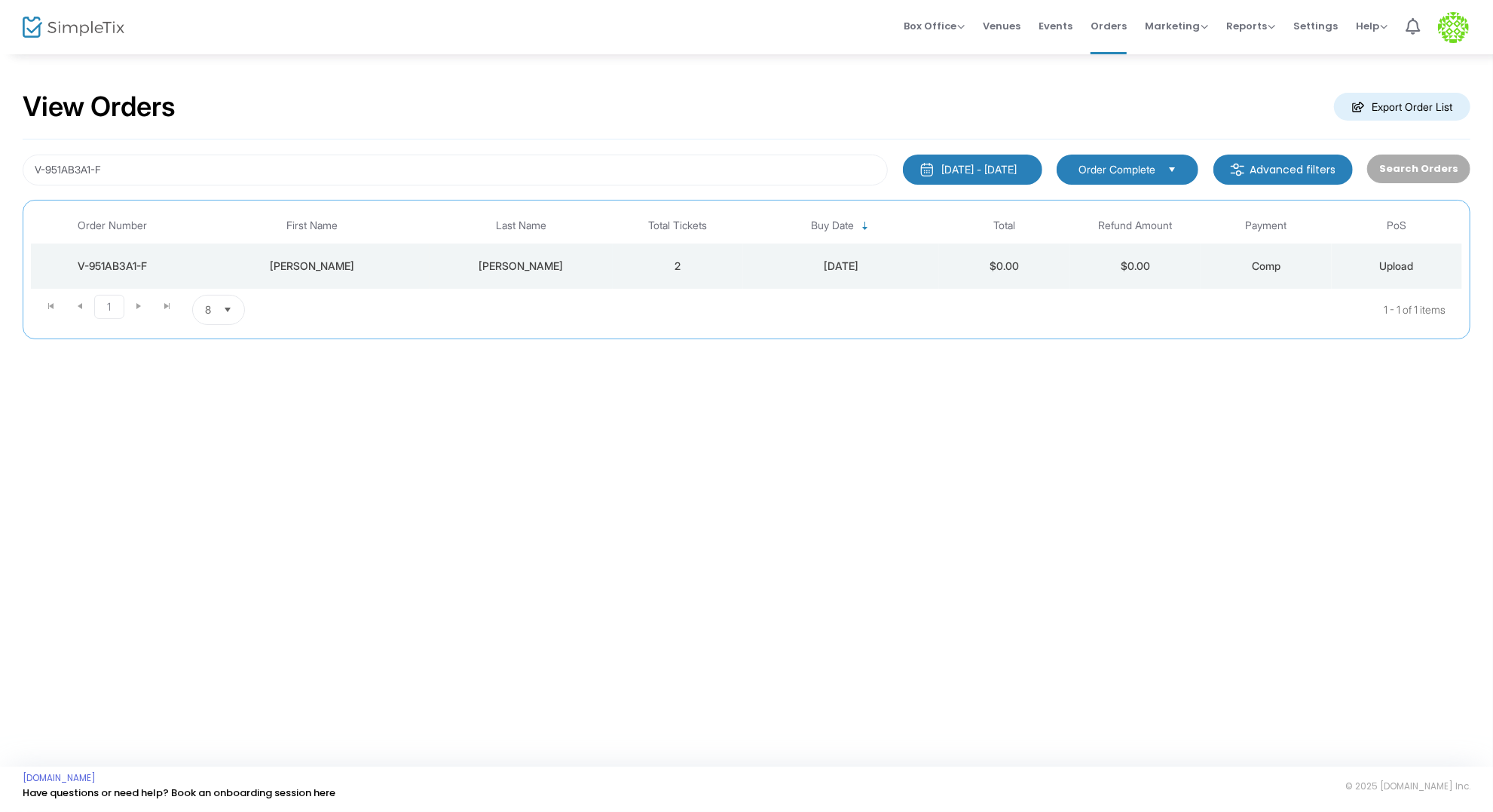
click at [293, 272] on div "[PERSON_NAME]" at bounding box center [311, 266] width 228 height 15
